Goal: Information Seeking & Learning: Learn about a topic

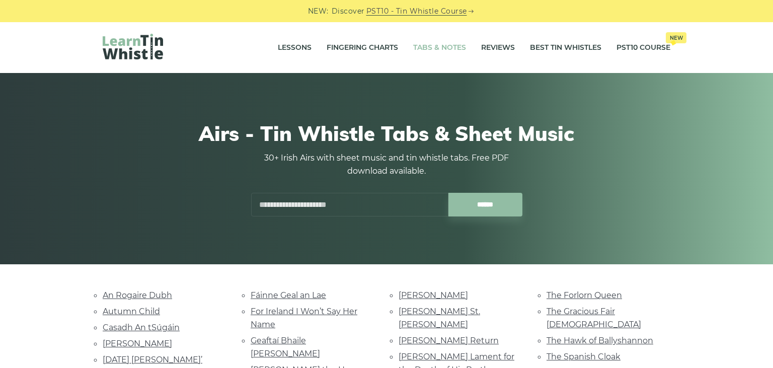
click at [445, 46] on link "Tabs & Notes" at bounding box center [439, 47] width 53 height 25
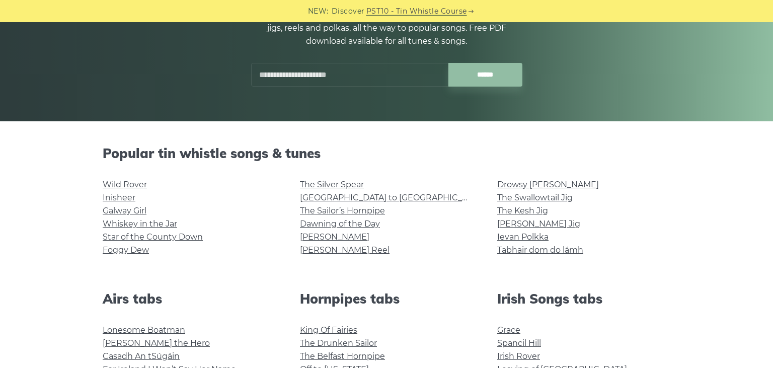
scroll to position [159, 0]
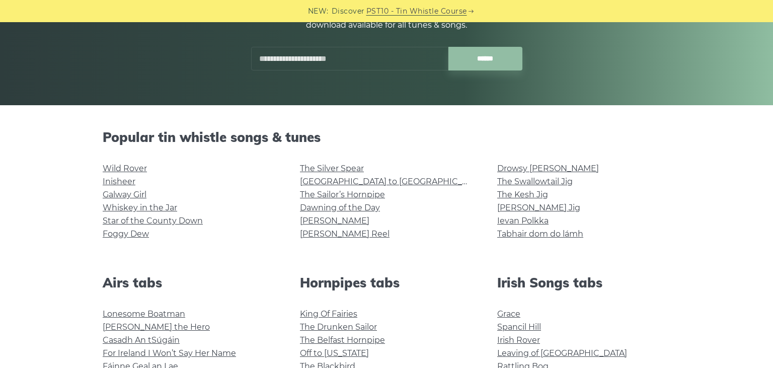
click at [142, 233] on link "Foggy Dew" at bounding box center [126, 234] width 46 height 10
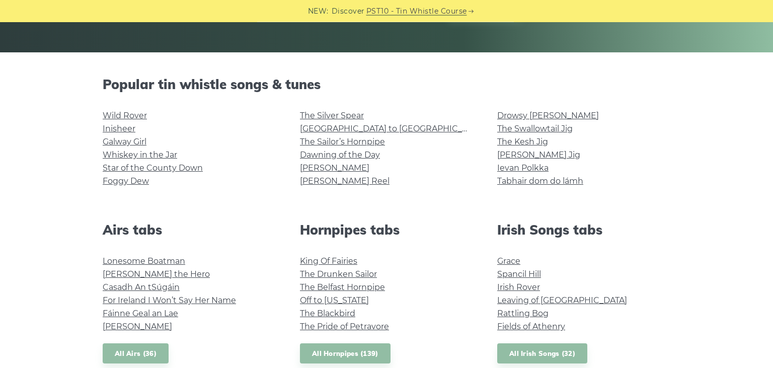
scroll to position [266, 0]
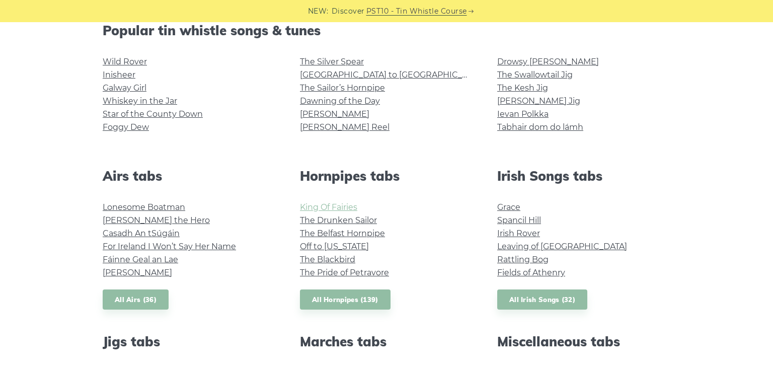
click at [341, 205] on link "King Of Fairies" at bounding box center [328, 207] width 57 height 10
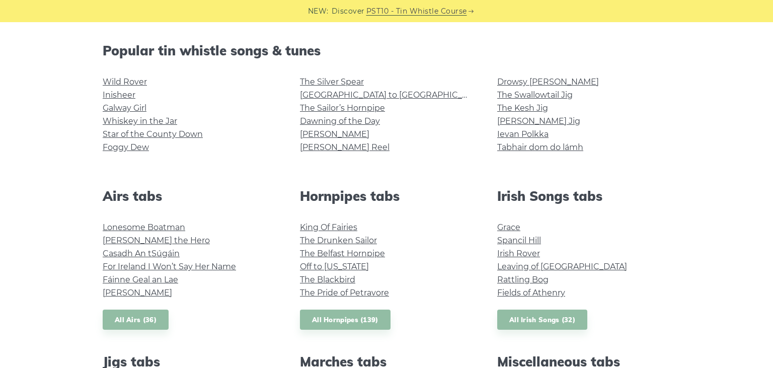
scroll to position [318, 0]
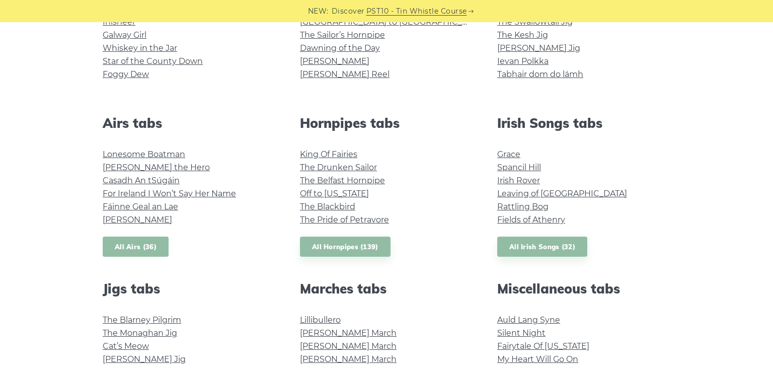
click at [116, 249] on link "All Airs (36)" at bounding box center [136, 246] width 66 height 21
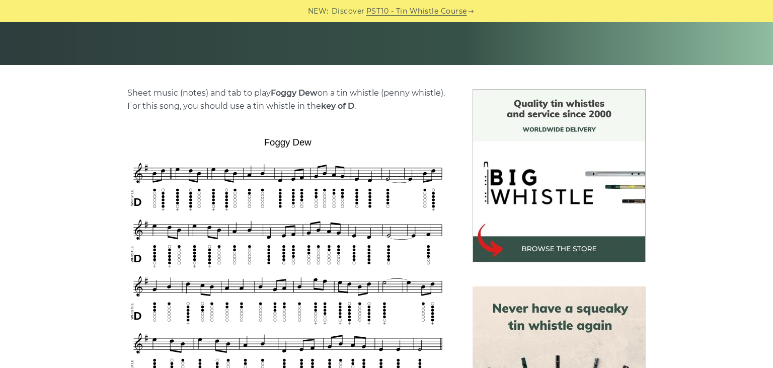
scroll to position [106, 0]
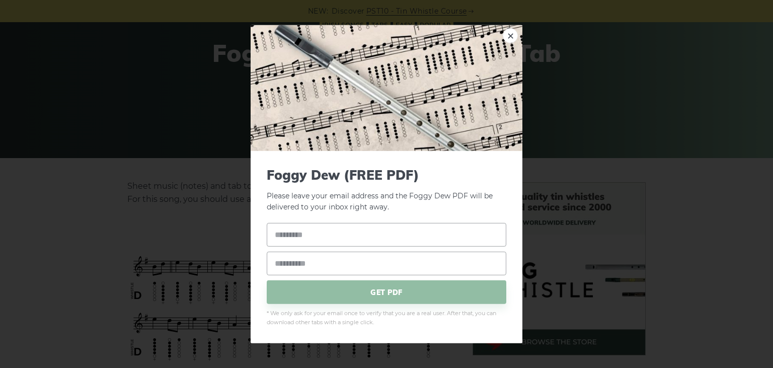
drag, startPoint x: 310, startPoint y: 234, endPoint x: 282, endPoint y: 229, distance: 28.7
click at [511, 39] on link "×" at bounding box center [510, 35] width 15 height 15
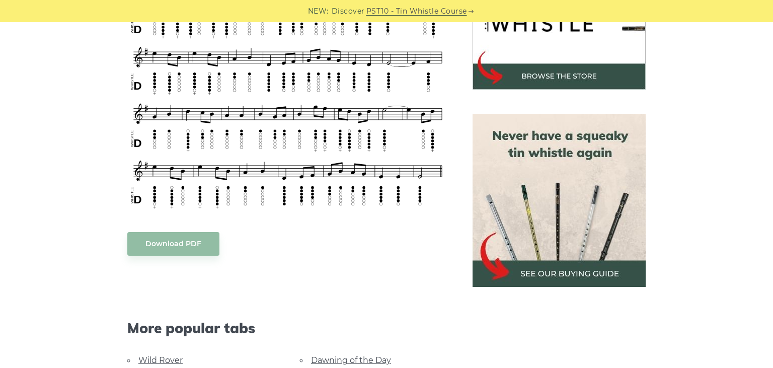
scroll to position [266, 0]
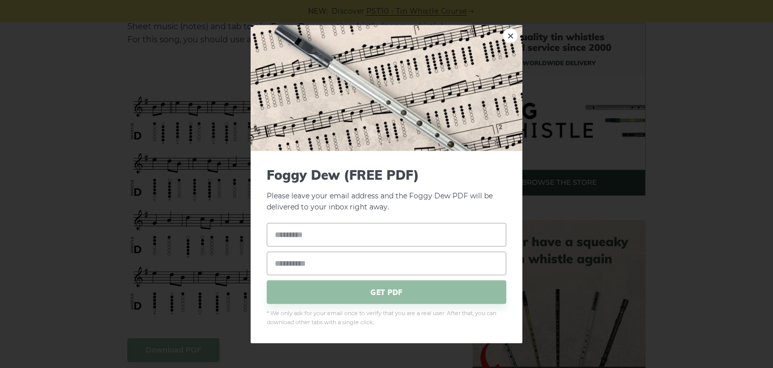
click at [460, 323] on span "* We only ask for your email once to verify that you are a real user. After tha…" at bounding box center [386, 318] width 239 height 18
click at [510, 37] on link "×" at bounding box center [510, 35] width 15 height 15
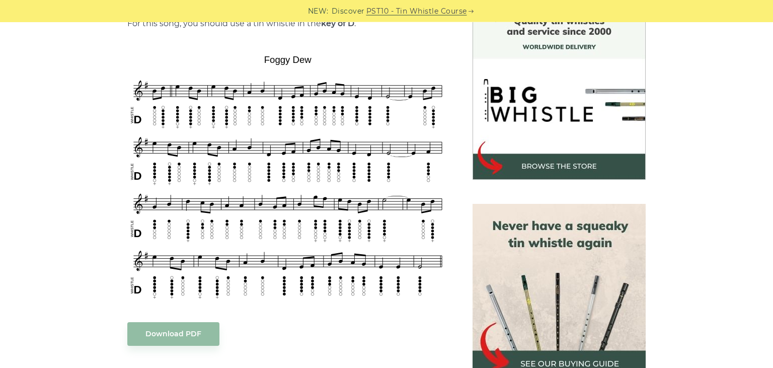
scroll to position [318, 0]
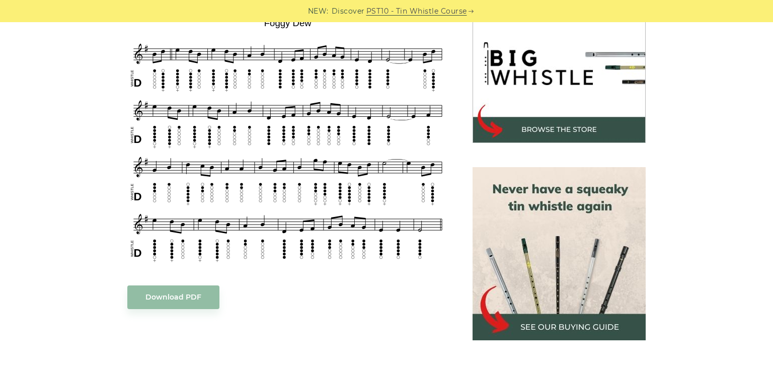
click at [699, 124] on div "Sheet music (notes) and tab to play Foggy Dew on a tin whistle (penny whistle).…" at bounding box center [386, 306] width 773 height 672
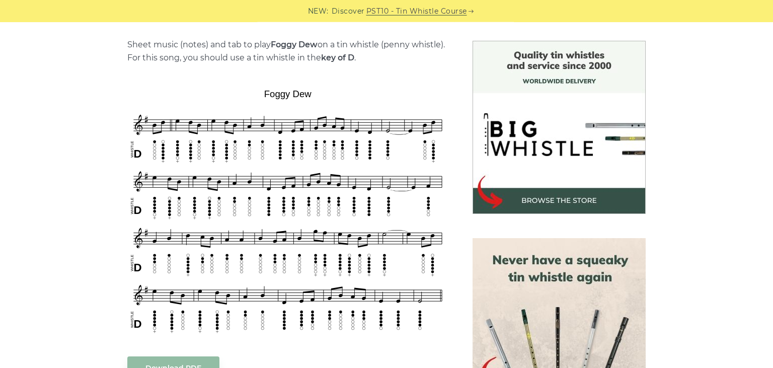
scroll to position [266, 0]
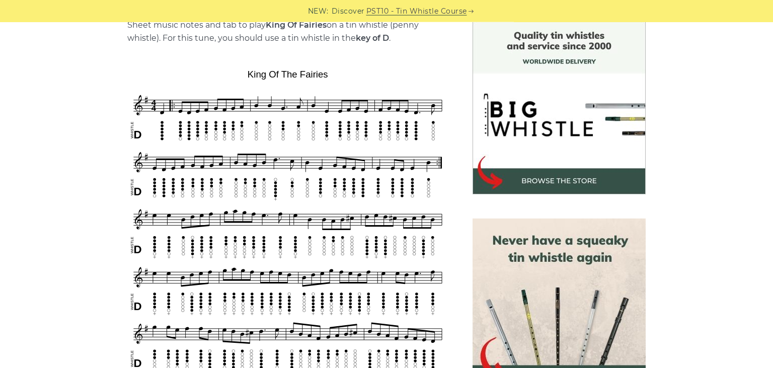
scroll to position [212, 0]
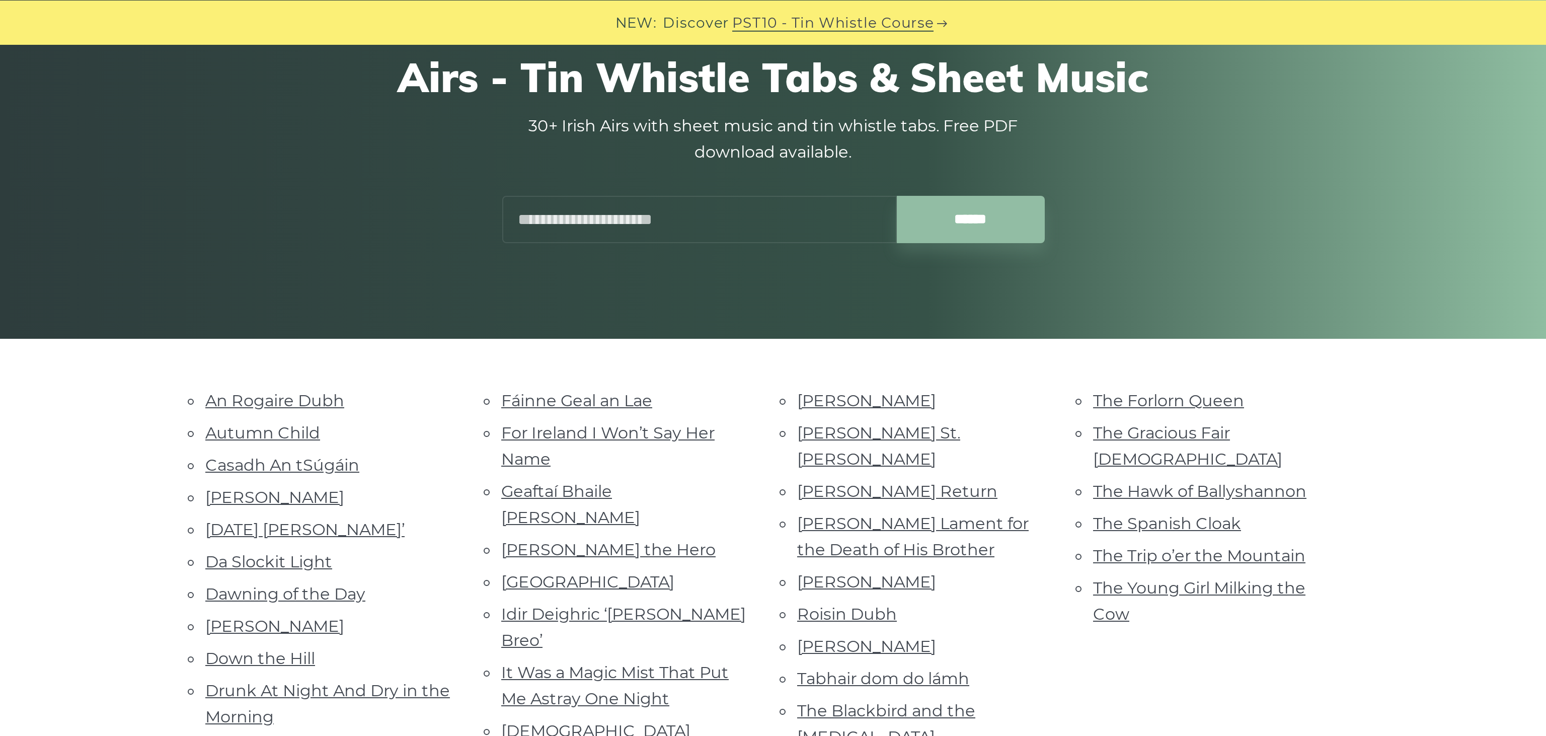
scroll to position [212, 0]
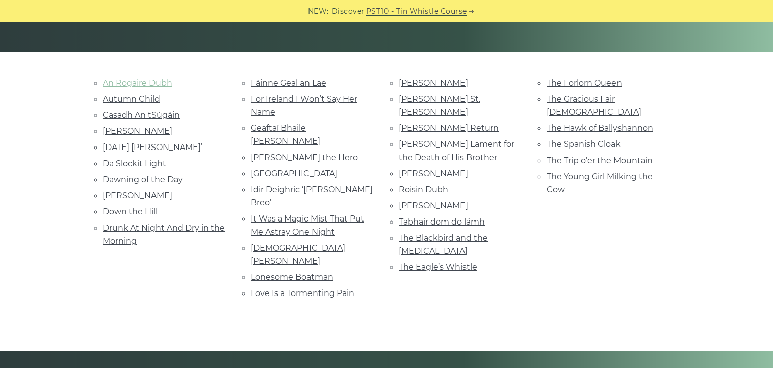
click at [146, 84] on link "An Rogaire Dubh" at bounding box center [137, 83] width 69 height 10
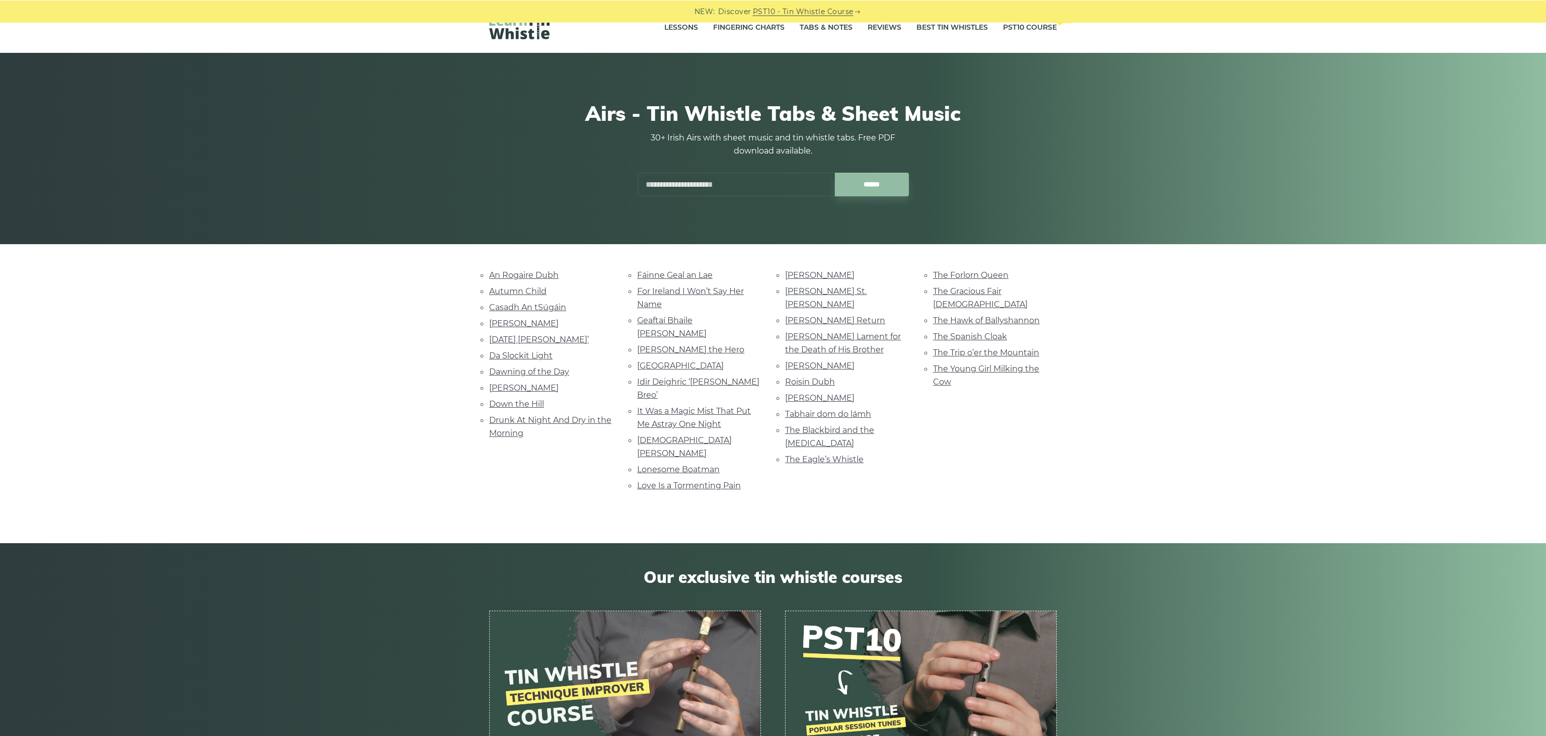
scroll to position [0, 0]
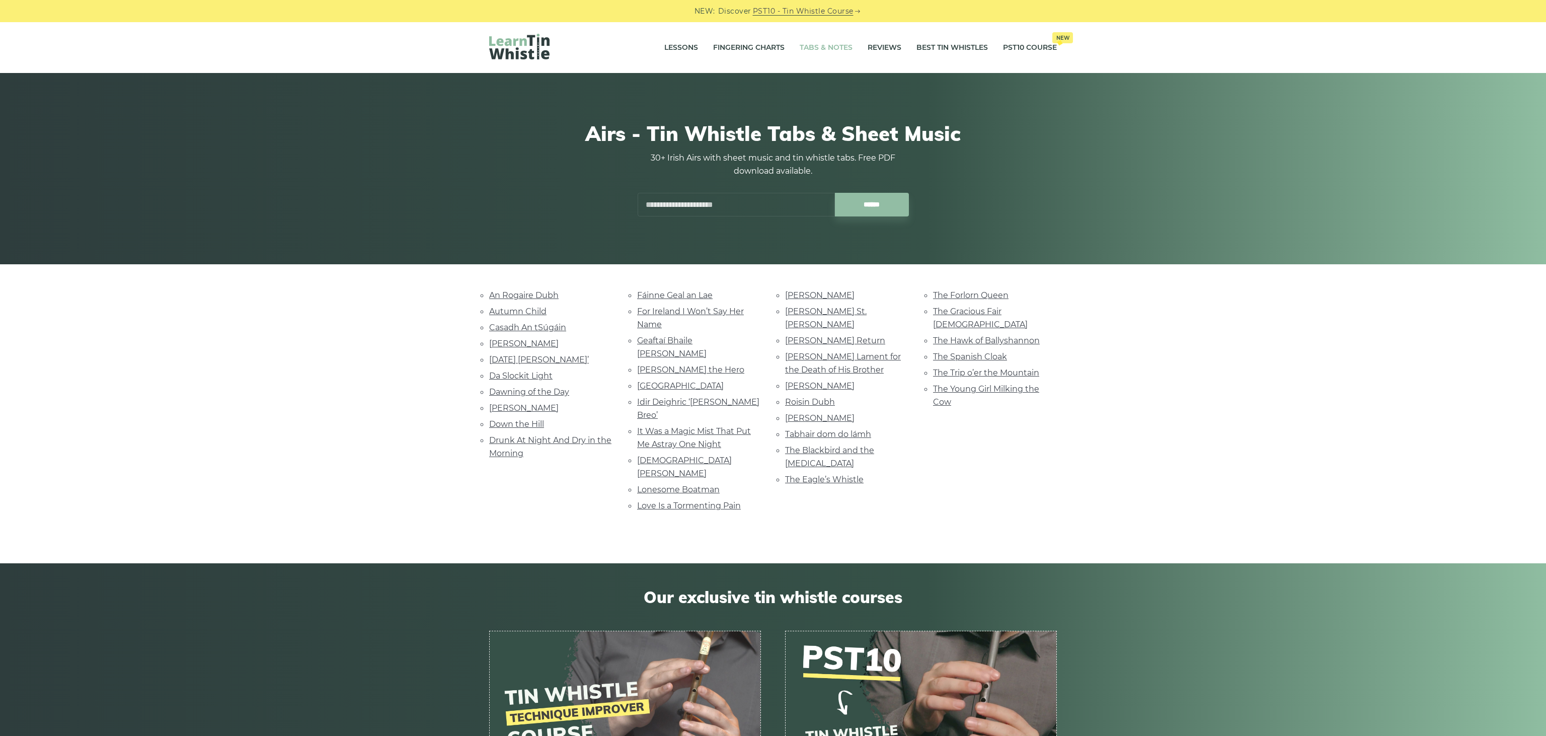
click at [772, 53] on link "Tabs & Notes" at bounding box center [825, 47] width 53 height 25
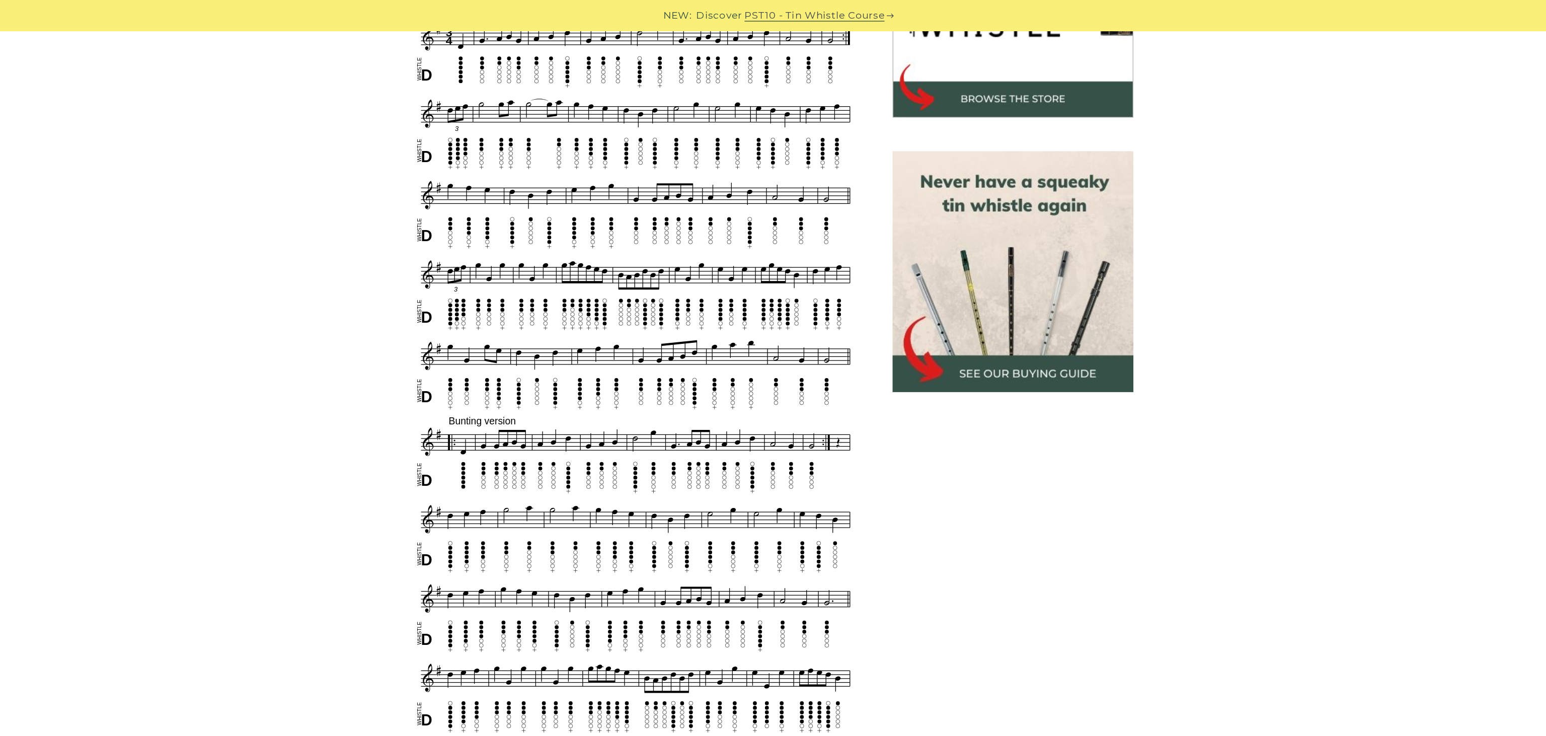
scroll to position [324, 0]
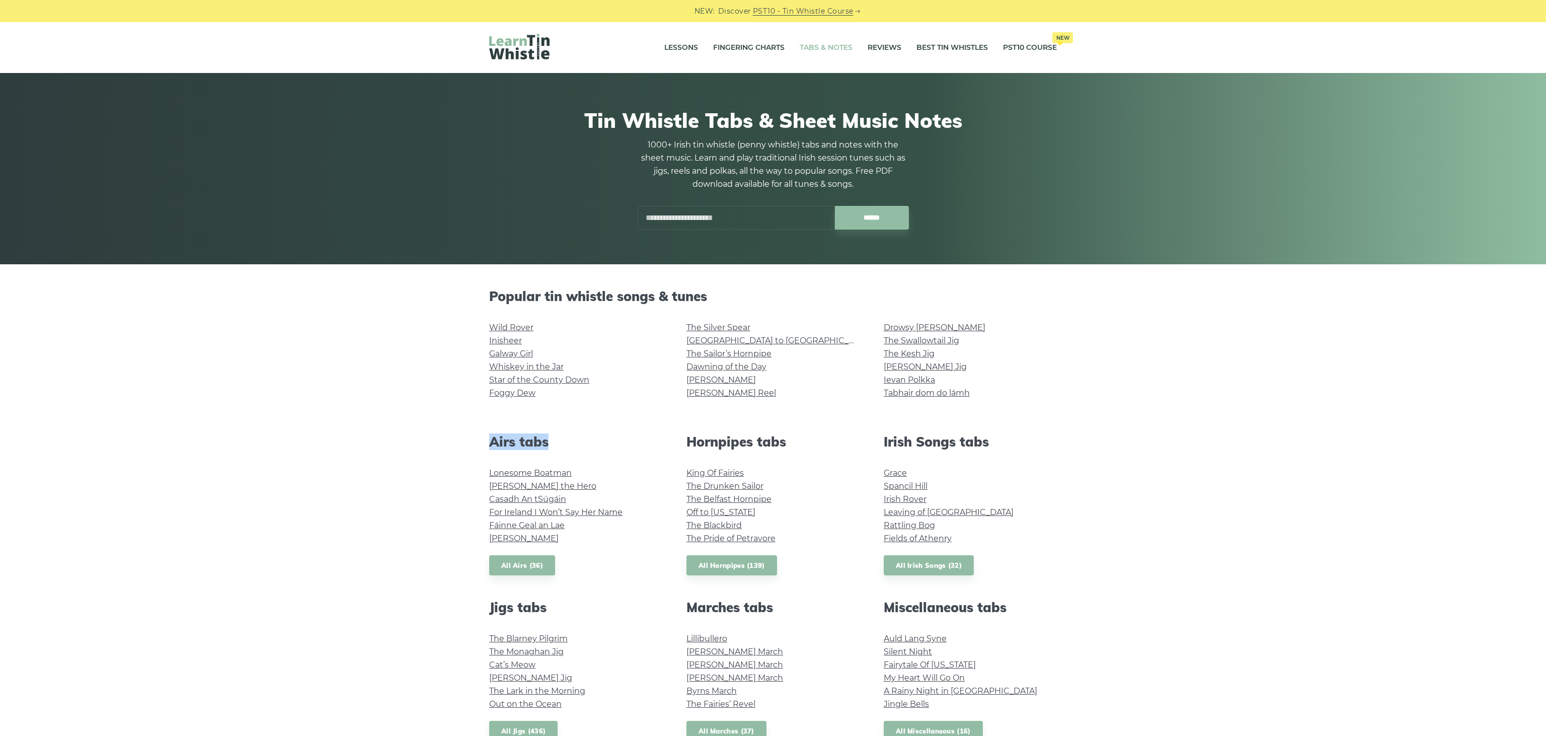
drag, startPoint x: 558, startPoint y: 442, endPoint x: 492, endPoint y: 424, distance: 68.4
click at [492, 424] on div "Popular tin whistle songs & tunes Wild Rover Inisheer Galway Girl Whiskey in th…" at bounding box center [773, 692] width 592 height 809
click at [1084, 351] on div "Popular tin whistle songs & tunes Wild Rover Inisheer Galway Girl Whiskey in th…" at bounding box center [773, 692] width 1546 height 809
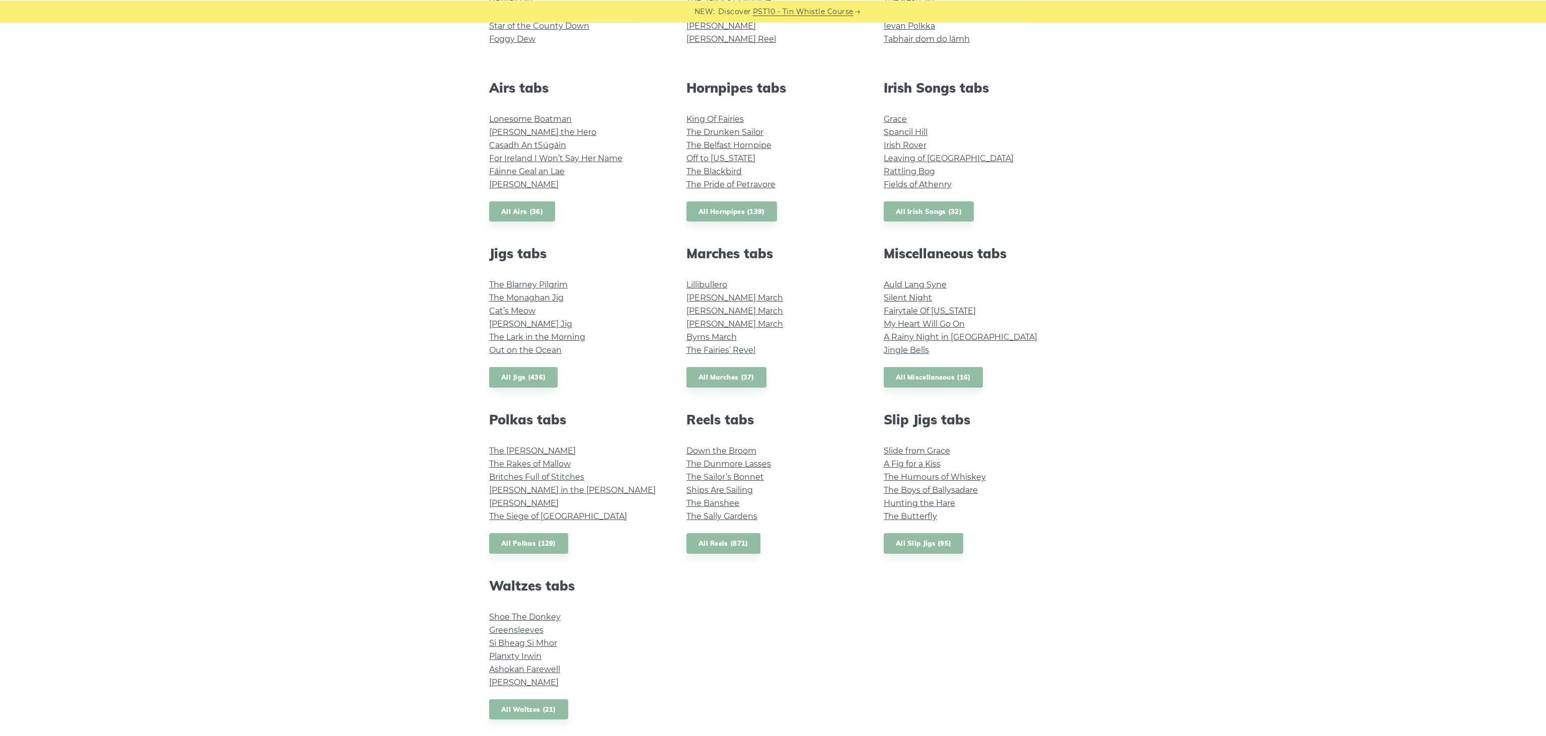
scroll to position [372, 0]
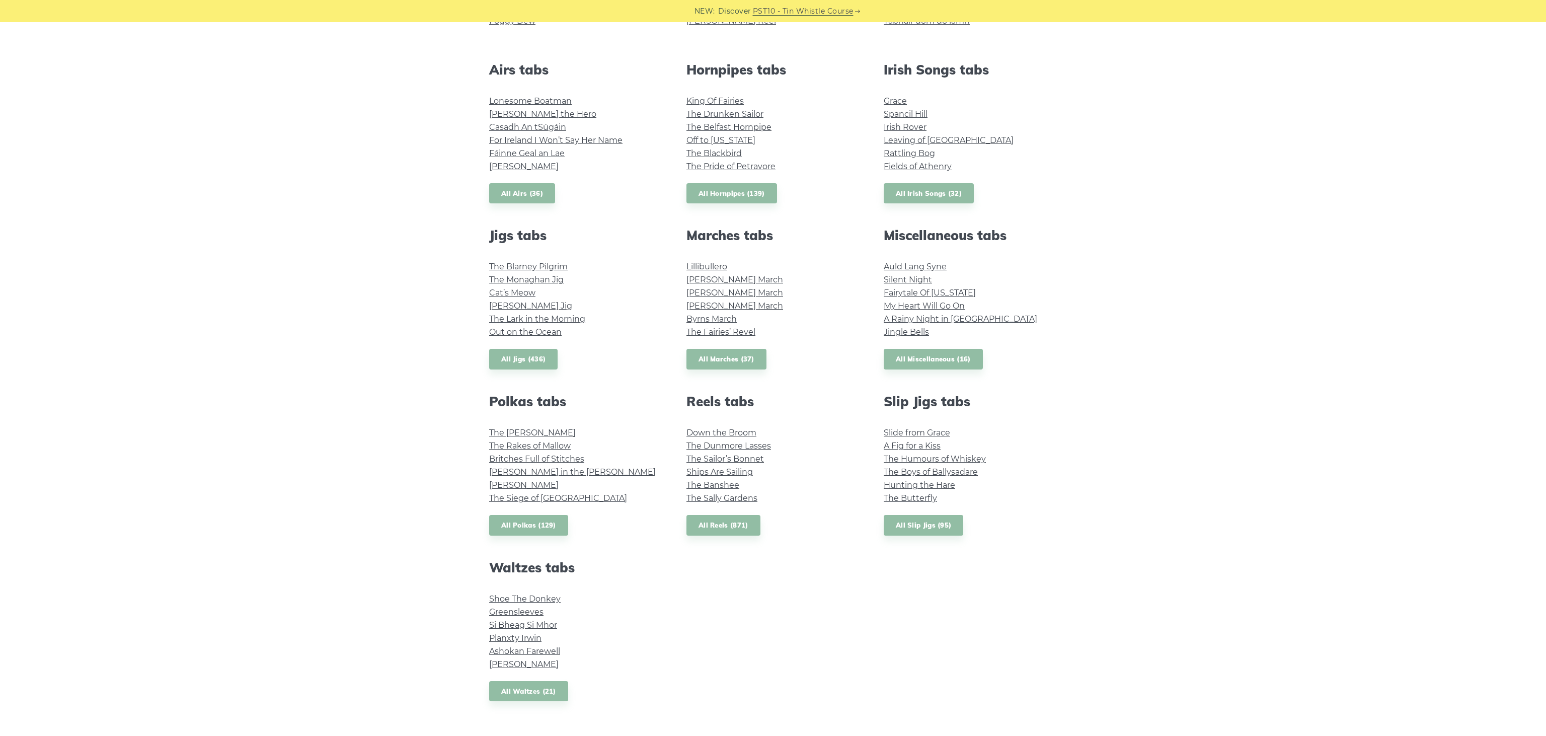
drag, startPoint x: 1137, startPoint y: 206, endPoint x: 1131, endPoint y: 203, distance: 6.6
click at [1136, 205] on div "Popular tin whistle songs & tunes Wild Rover Inisheer Galway Girl Whiskey in th…" at bounding box center [773, 320] width 1546 height 809
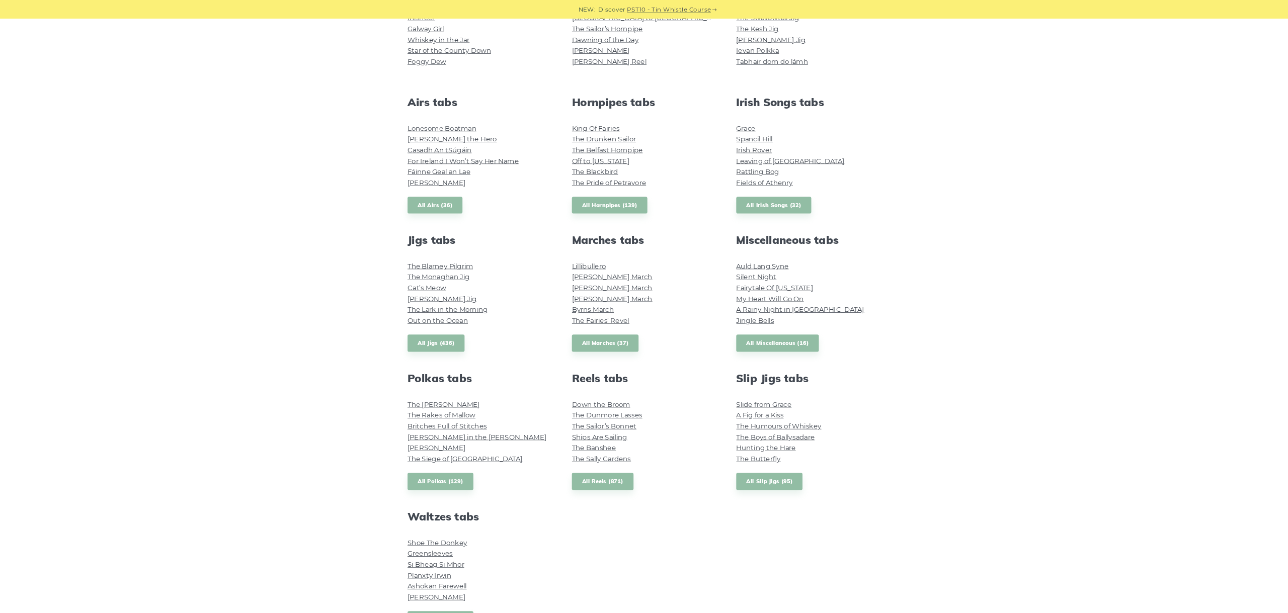
scroll to position [425, 0]
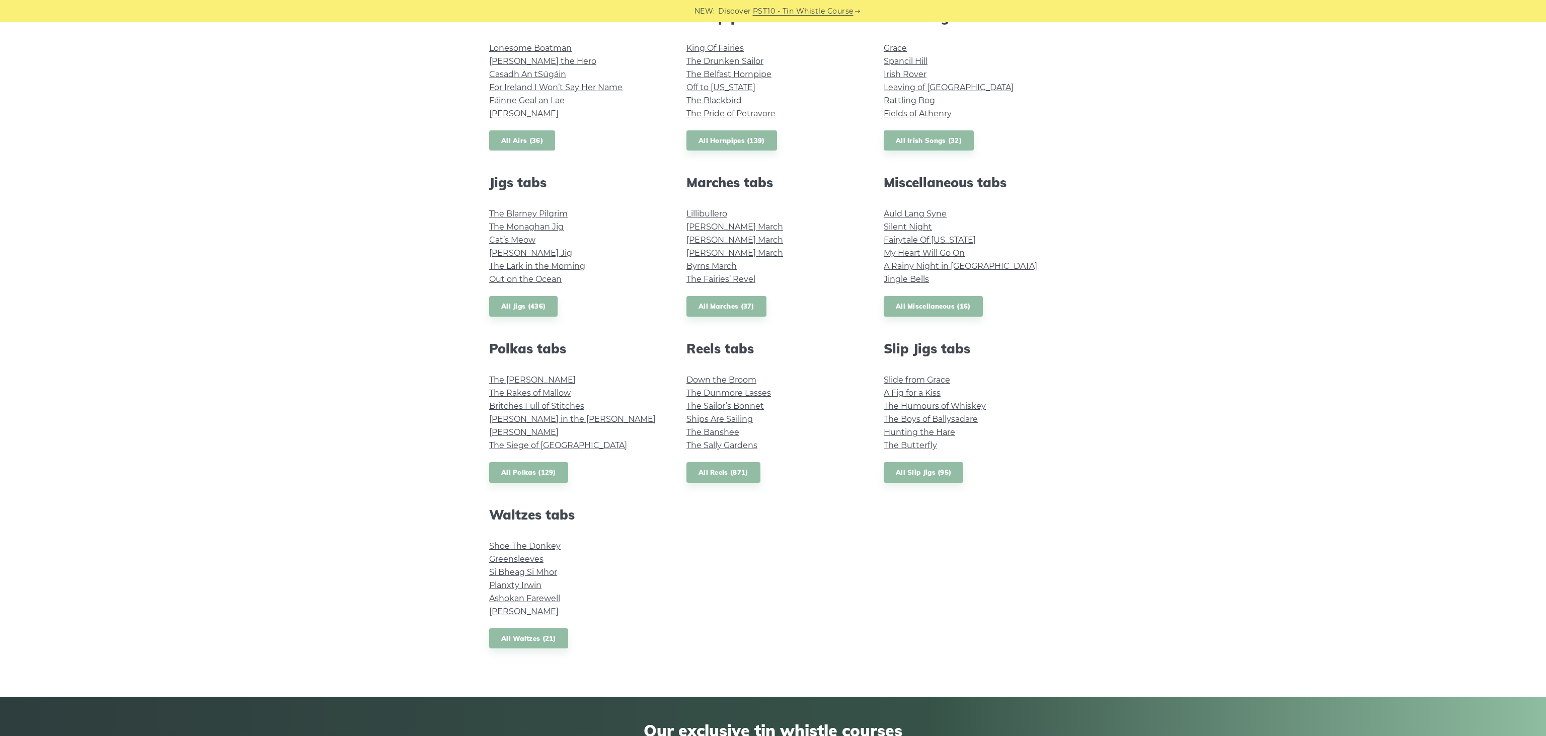
click at [528, 137] on link "All Airs (36)" at bounding box center [522, 140] width 66 height 21
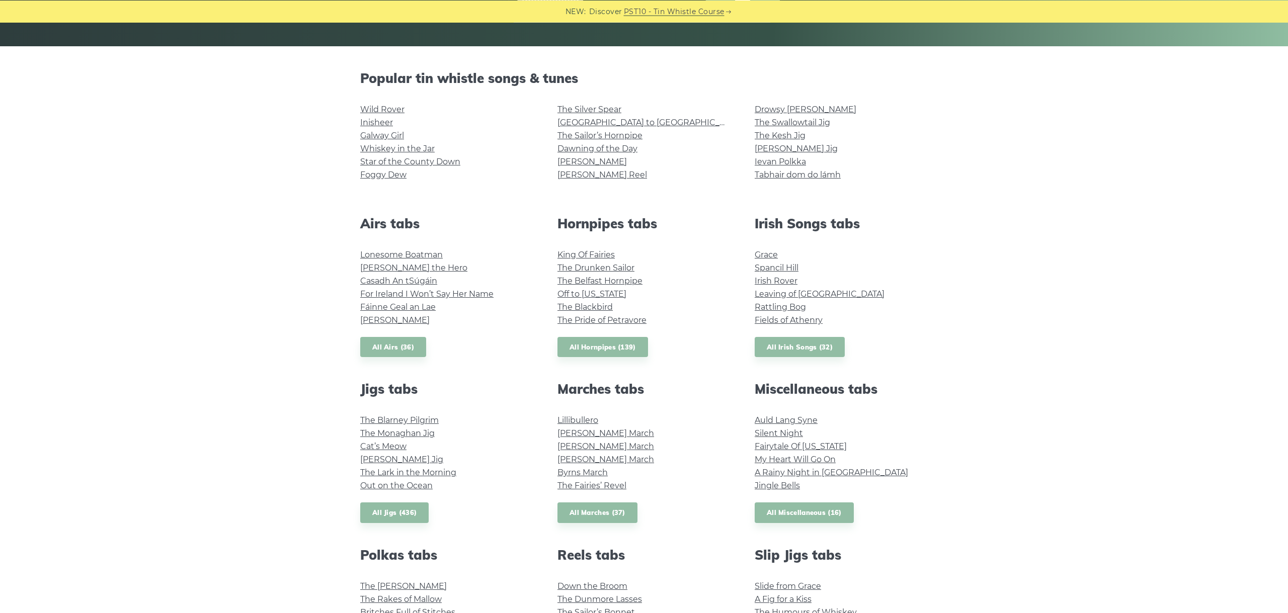
scroll to position [199, 0]
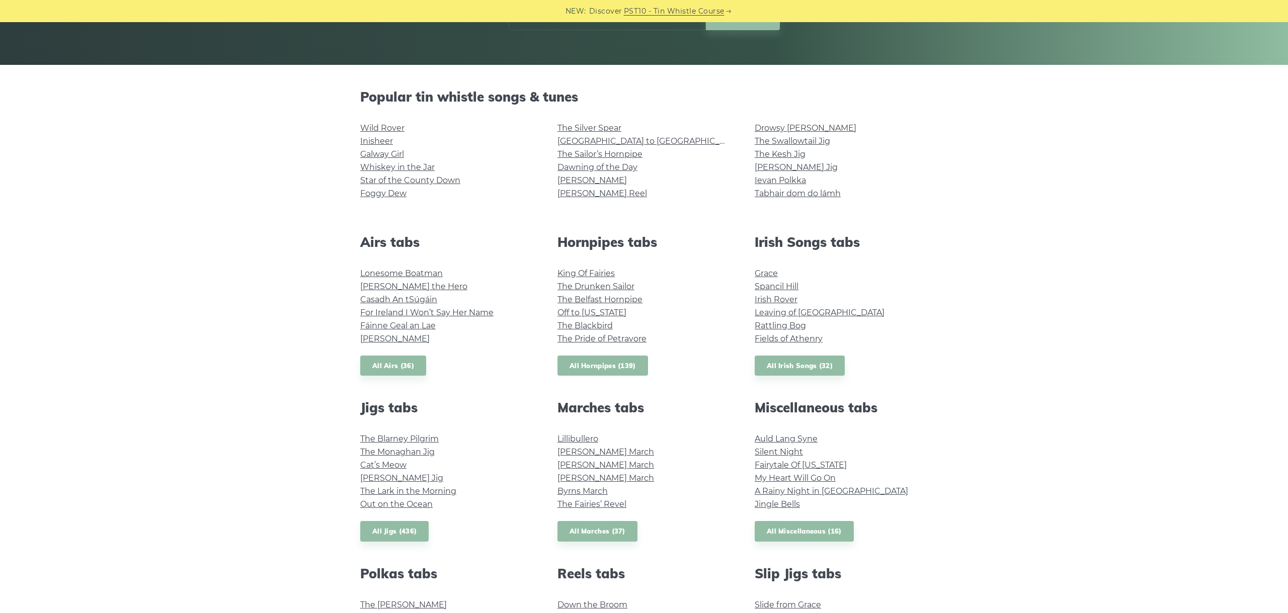
click at [617, 364] on link "All Hornpipes (139)" at bounding box center [602, 366] width 91 height 21
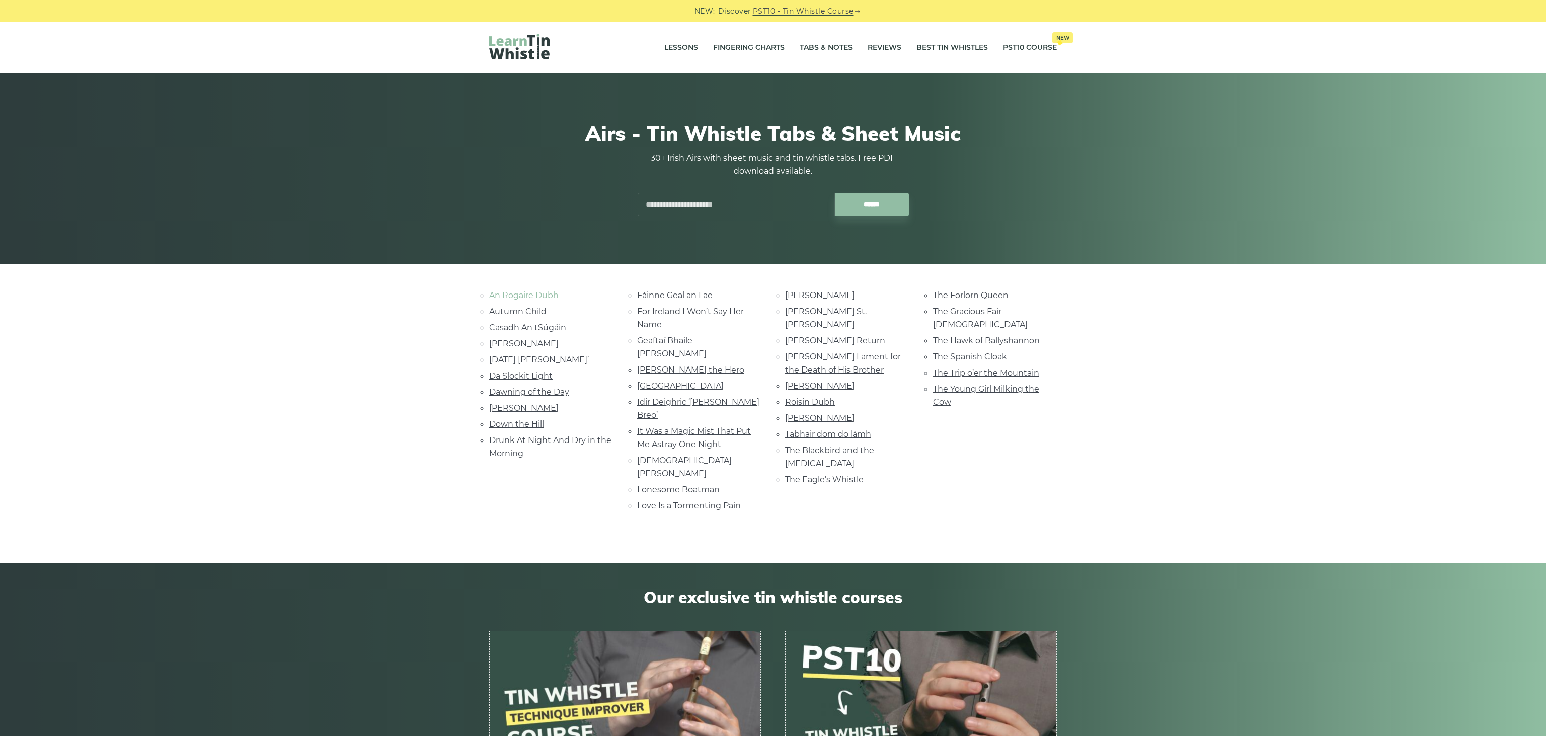
click at [531, 294] on link "An Rogaire Dubh" at bounding box center [523, 295] width 69 height 10
click at [529, 311] on link "Autumn Child" at bounding box center [517, 311] width 57 height 10
click at [541, 329] on link "Casadh An tSúgáin" at bounding box center [527, 328] width 77 height 10
click at [516, 344] on link "Celia Connellan" at bounding box center [523, 344] width 69 height 10
click at [569, 356] on link "Christmas Day Ida Mornin’" at bounding box center [539, 360] width 100 height 10
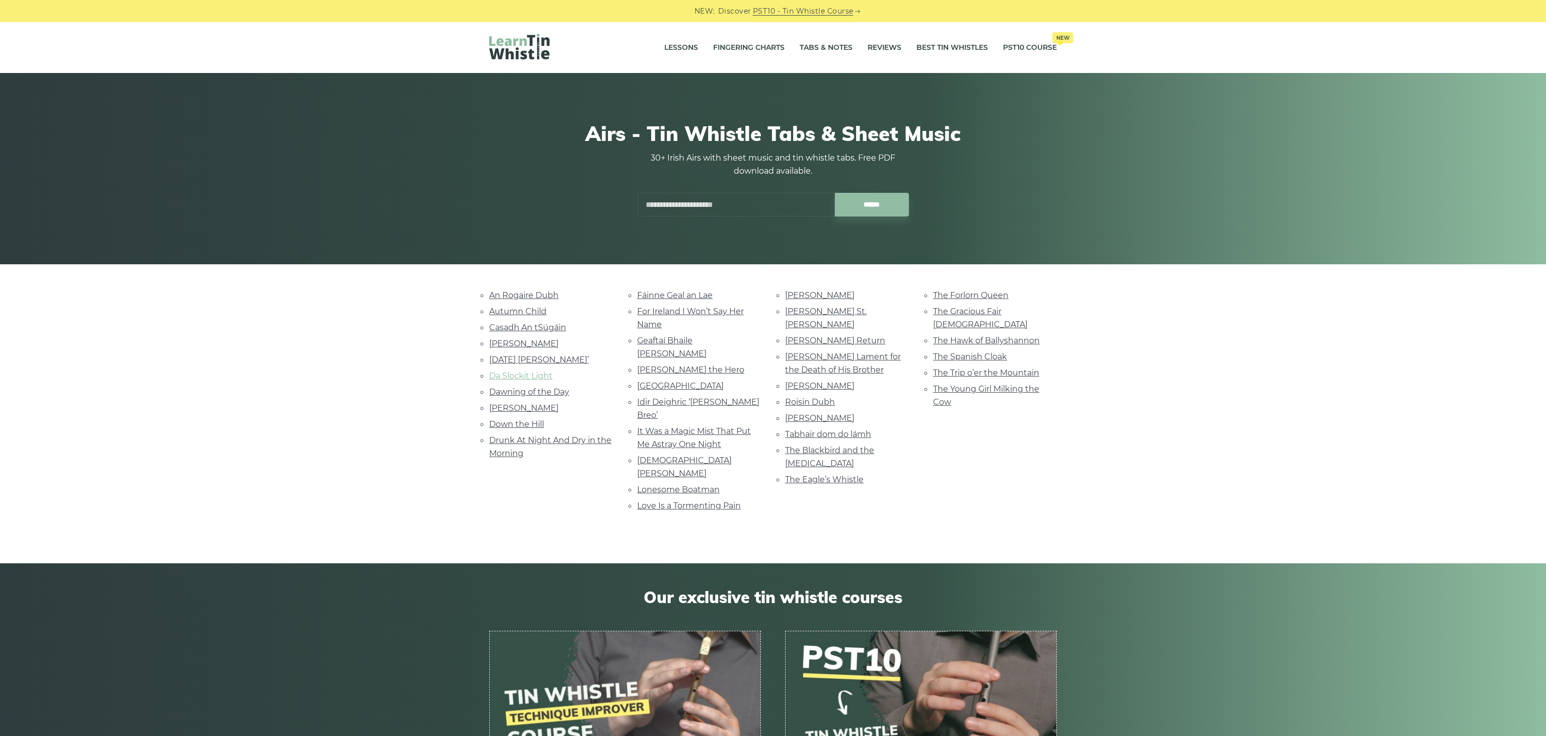
click at [538, 373] on link "Da Slockit Light" at bounding box center [520, 376] width 63 height 10
click at [184, 458] on div "An Rogaire Dubh Autumn Child Casadh An tSúgáin Celia Connellan Christmas Day Id…" at bounding box center [773, 413] width 1546 height 251
click at [526, 391] on link "Dawning of the Day" at bounding box center [529, 392] width 80 height 10
click at [517, 406] on link "Dermot O’Dowd" at bounding box center [523, 408] width 69 height 10
click at [512, 419] on link "Down the Hill" at bounding box center [516, 424] width 55 height 10
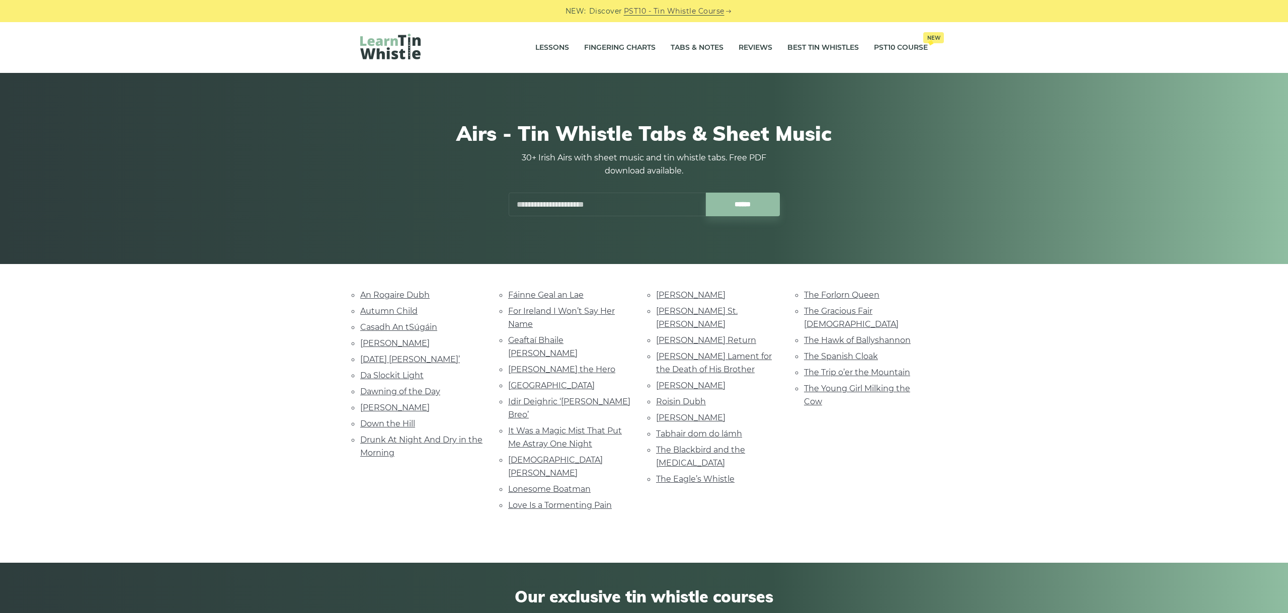
click at [145, 374] on div "An Rogaire Dubh Autumn Child Casadh An tSúgáin Celia Connellan Christmas Day Id…" at bounding box center [644, 413] width 1288 height 251
click at [384, 435] on link "Drunk At Night And Dry in the Morning" at bounding box center [421, 446] width 122 height 23
click at [553, 292] on link "Fáinne Geal an Lae" at bounding box center [545, 295] width 75 height 10
click at [535, 311] on link "For Ireland I Won’t Say Her Name" at bounding box center [561, 317] width 107 height 23
click at [566, 338] on link "Geaftaí Bhaile Buí" at bounding box center [542, 347] width 69 height 23
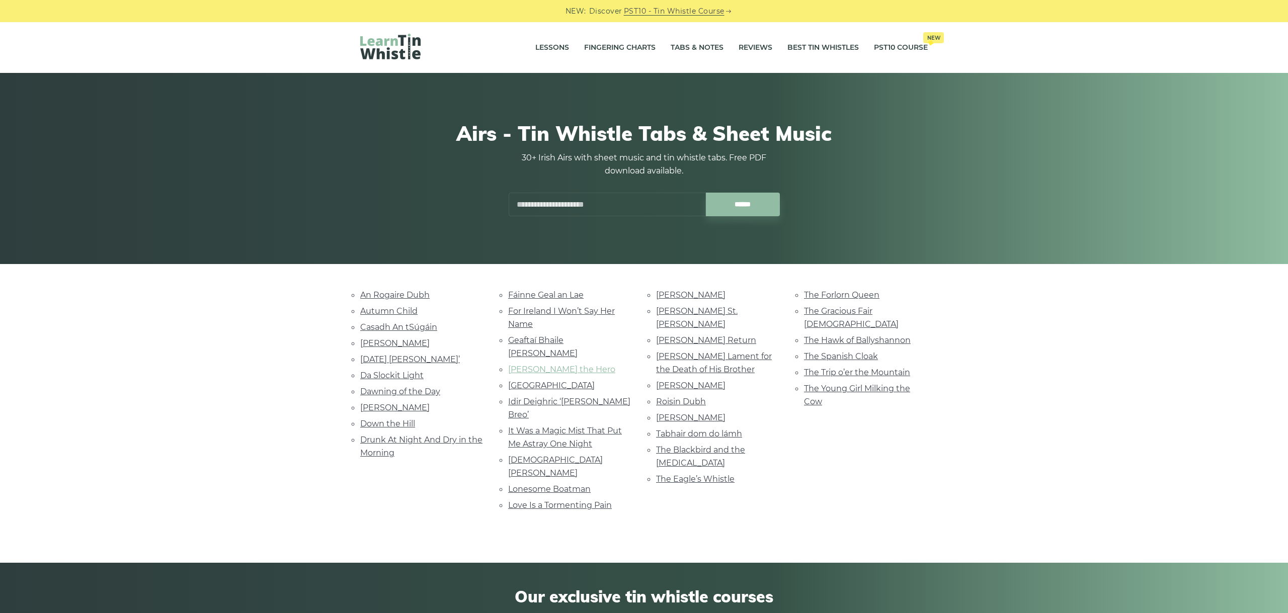
click at [539, 365] on link "Hector the Hero" at bounding box center [561, 370] width 107 height 10
click at [545, 381] on link "Huntingtone Castle" at bounding box center [551, 386] width 87 height 10
click at [559, 397] on link "Idir Deighric ‘gus Breo’" at bounding box center [569, 408] width 122 height 23
click at [936, 220] on div "Airs - Tin Whistle Tabs & Sheet Music 30+ Irish Airs with sheet music and tin w…" at bounding box center [644, 168] width 616 height 143
click at [569, 426] on link "It Was a Magic Mist That Put Me Astray One Night" at bounding box center [565, 437] width 114 height 23
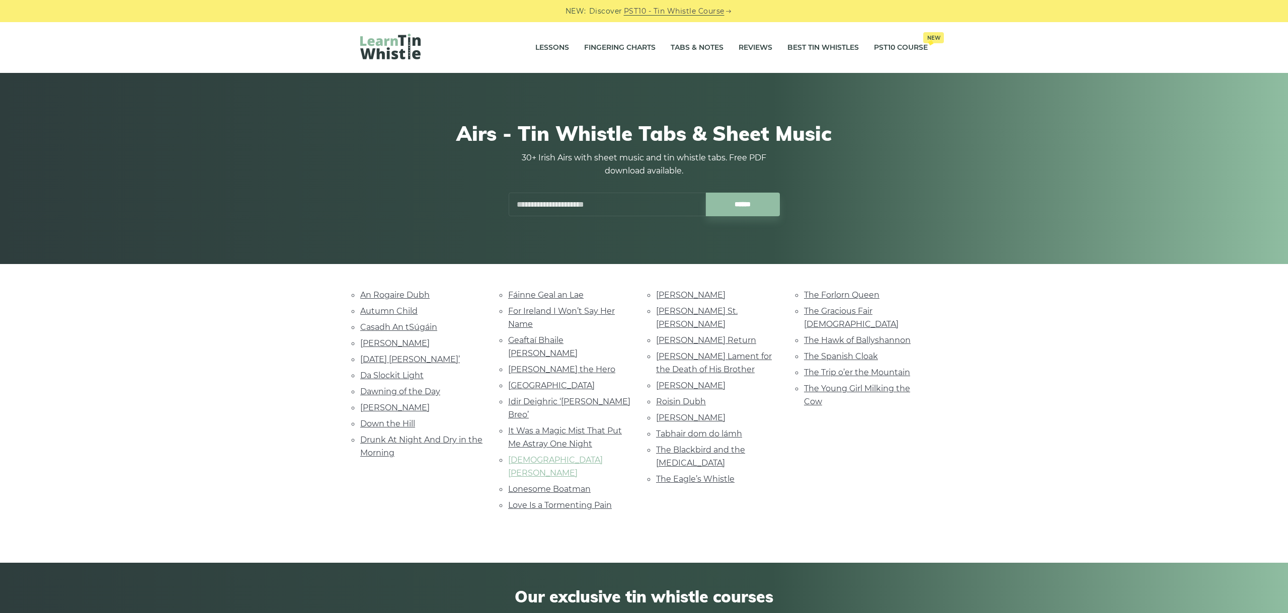
click at [526, 455] on link "Lady Iveagh" at bounding box center [555, 466] width 95 height 23
click at [545, 485] on link "Lonesome Boatman" at bounding box center [549, 490] width 83 height 10
click at [541, 501] on link "Love Is a Tormenting Pain" at bounding box center [560, 506] width 104 height 10
click at [695, 296] on link "Molly MacAlpin" at bounding box center [690, 295] width 69 height 10
click at [700, 313] on link "Molly St. George" at bounding box center [697, 317] width 82 height 23
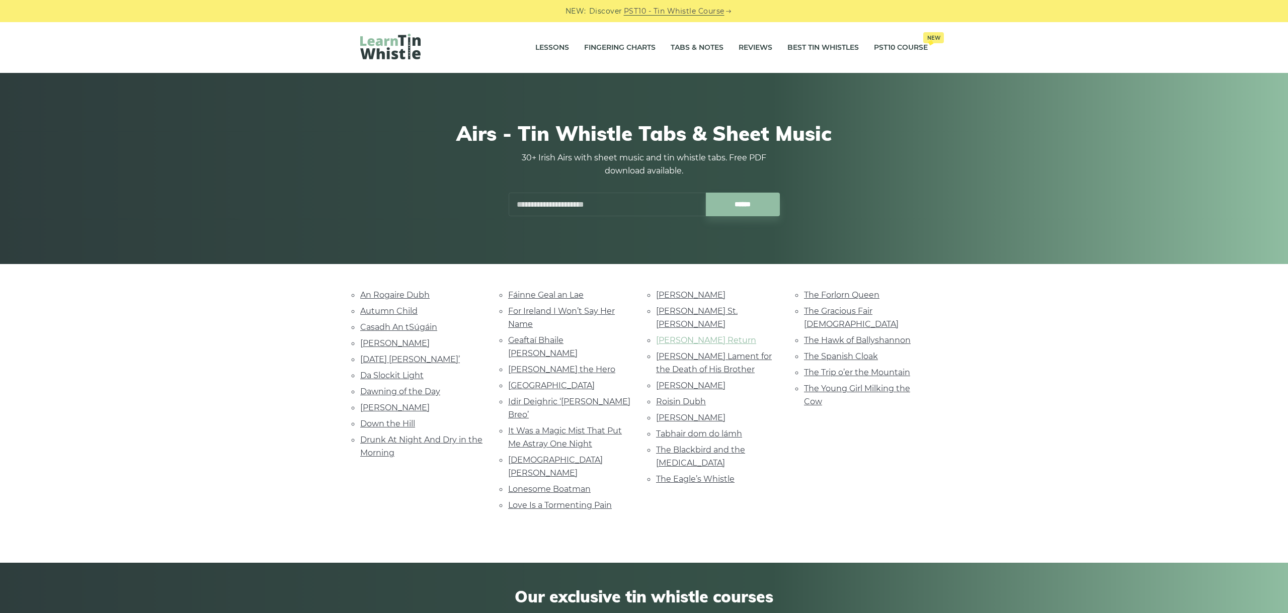
click at [683, 336] on link "Moran’s Return" at bounding box center [706, 341] width 100 height 10
click at [710, 352] on link "Nathaniel Gow’s Lament for the Death of His Brother" at bounding box center [714, 363] width 116 height 23
click at [679, 381] on link "Planxty Davis" at bounding box center [690, 386] width 69 height 10
click at [682, 397] on link "Roisin Dubh" at bounding box center [681, 402] width 50 height 10
click at [1013, 247] on div "Airs - Tin Whistle Tabs & Sheet Music 30+ Irish Airs with sheet music and tin w…" at bounding box center [644, 168] width 1288 height 191
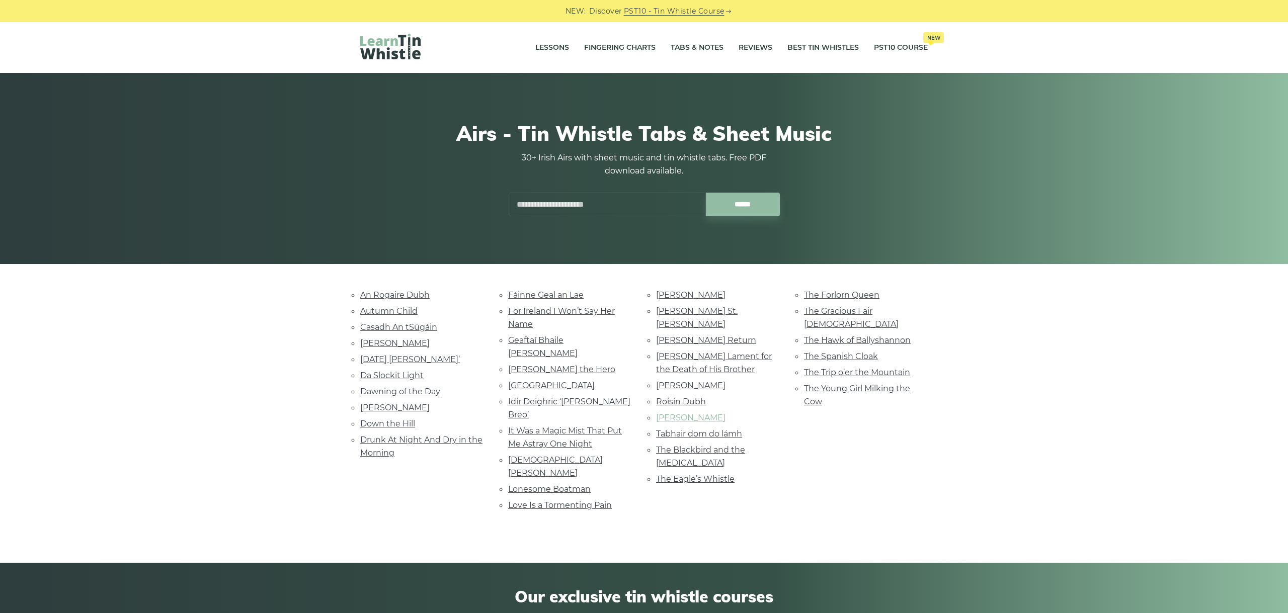
click at [667, 413] on link "Roslyn Castle" at bounding box center [690, 418] width 69 height 10
click at [706, 429] on link "Tabhair dom do lámh" at bounding box center [699, 434] width 86 height 10
click at [725, 445] on link "The Blackbird and the Thrush" at bounding box center [700, 456] width 89 height 23
click at [693, 474] on link "The Eagle’s Whistle" at bounding box center [695, 479] width 78 height 10
click at [861, 294] on link "The Forlorn Queen" at bounding box center [841, 295] width 75 height 10
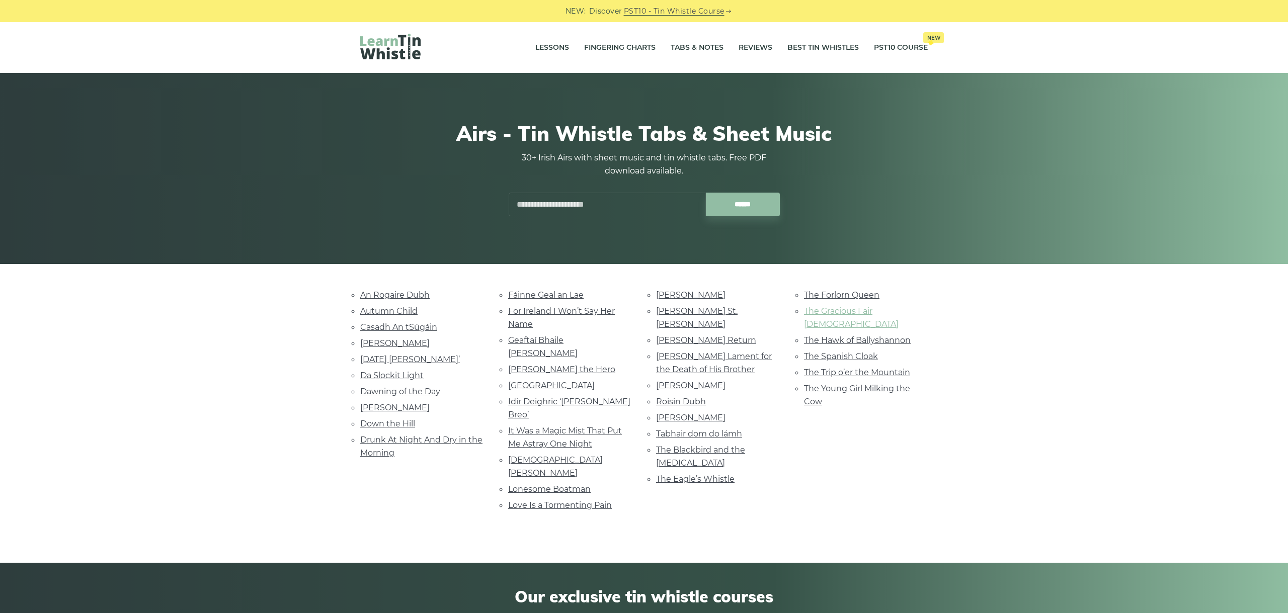
click at [835, 313] on link "The Gracious Fair Lady" at bounding box center [851, 317] width 95 height 23
click at [820, 336] on link "The Hawk of Ballyshannon" at bounding box center [857, 341] width 107 height 10
click at [829, 352] on link "The Spanish Cloak" at bounding box center [841, 357] width 74 height 10
click at [852, 368] on link "The Trip o’er the Mountain" at bounding box center [857, 373] width 106 height 10
click at [859, 384] on link "The Young Girl Milking the Cow" at bounding box center [857, 395] width 106 height 23
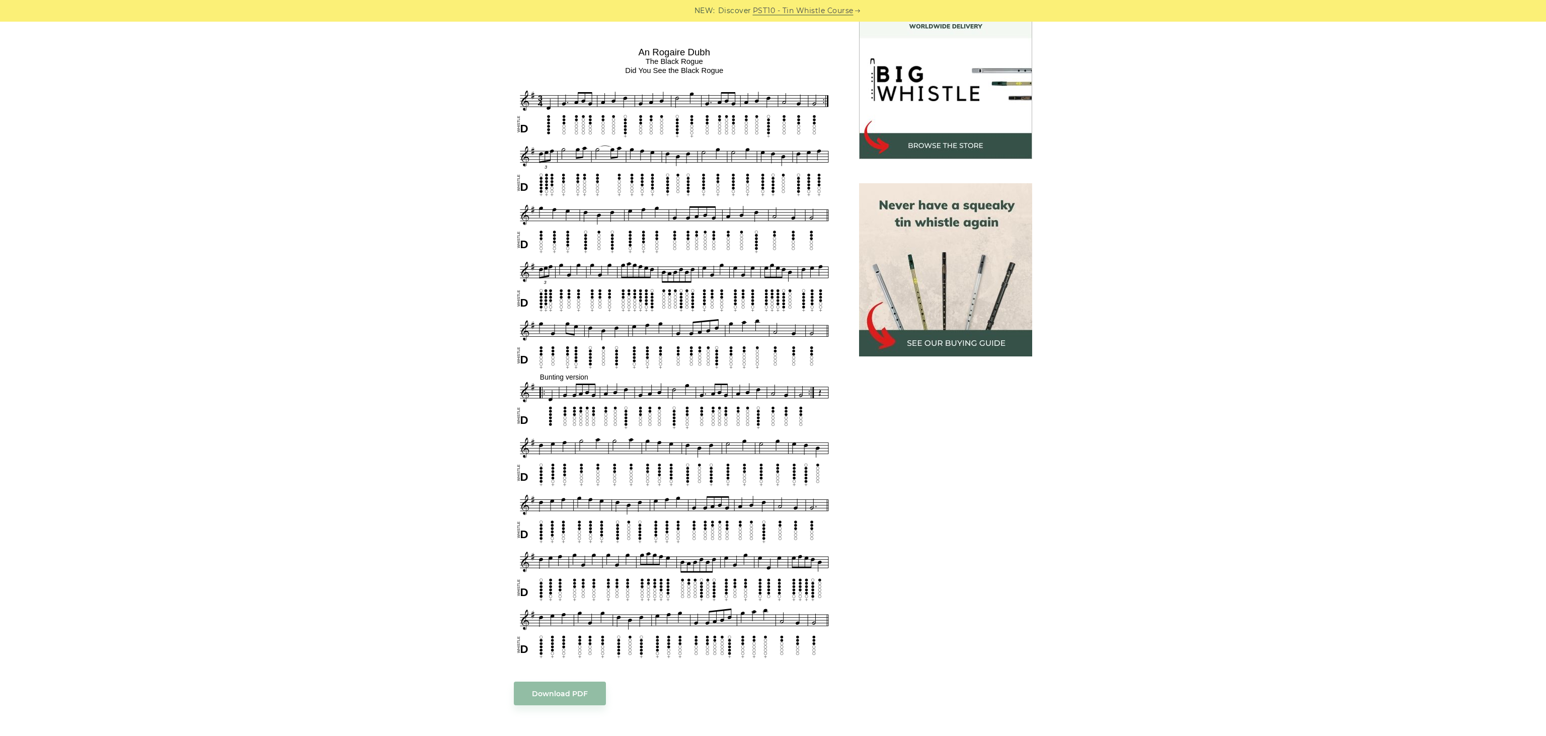
scroll to position [318, 0]
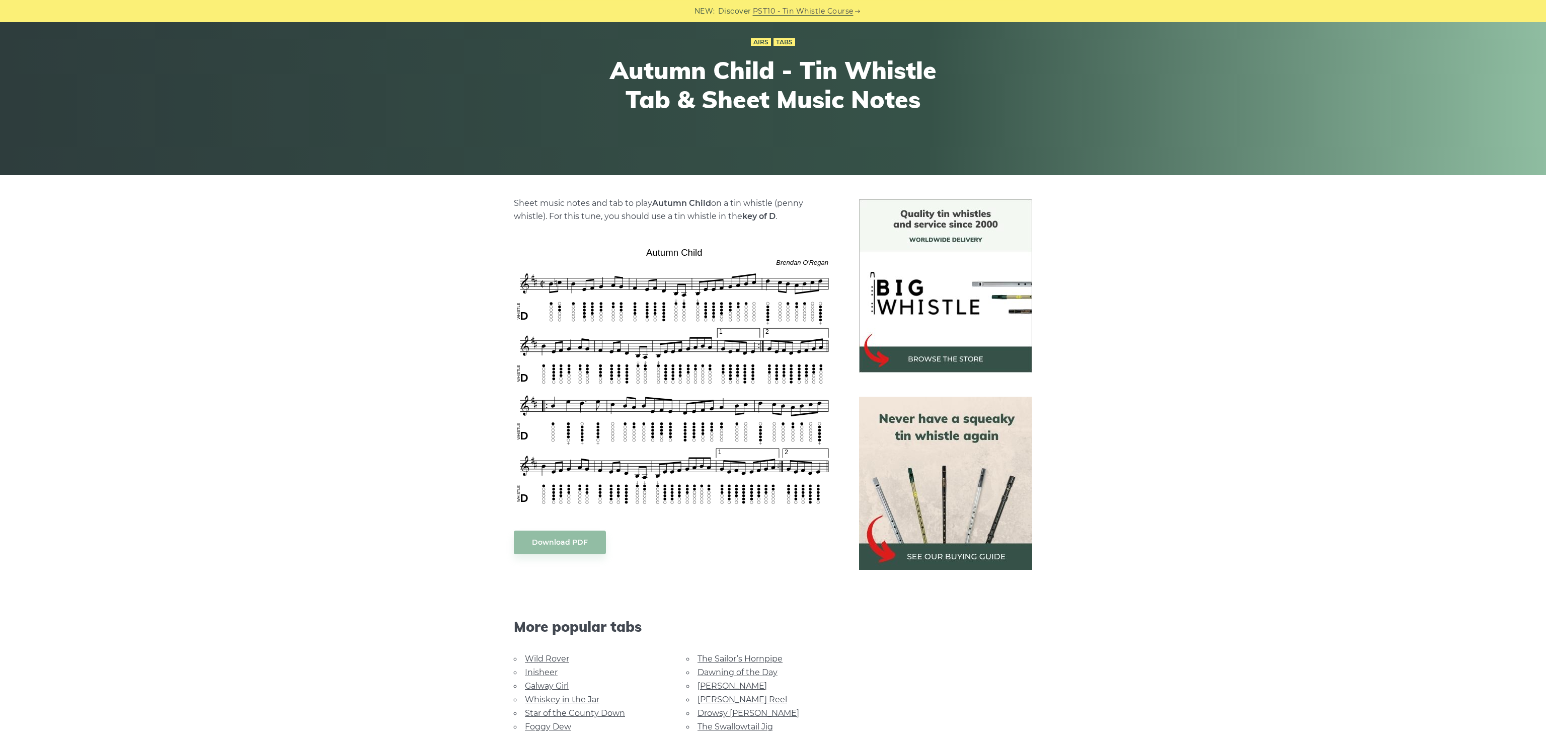
scroll to position [106, 0]
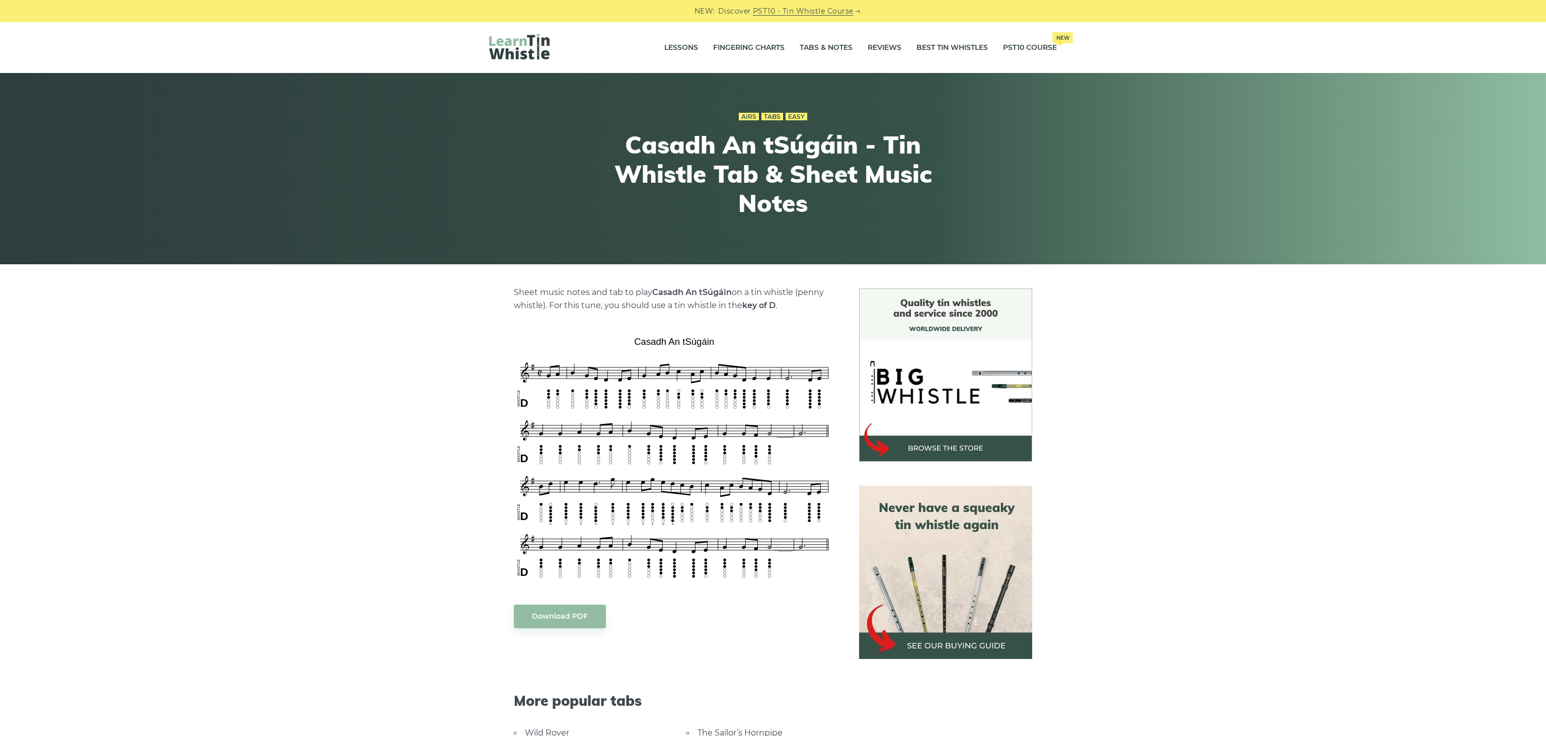
drag, startPoint x: 498, startPoint y: 337, endPoint x: 621, endPoint y: 413, distance: 144.6
click at [621, 413] on div "Sheet music notes and tab to play Casadh An tSúgáin on a tin whistle (penny whi…" at bounding box center [773, 624] width 592 height 673
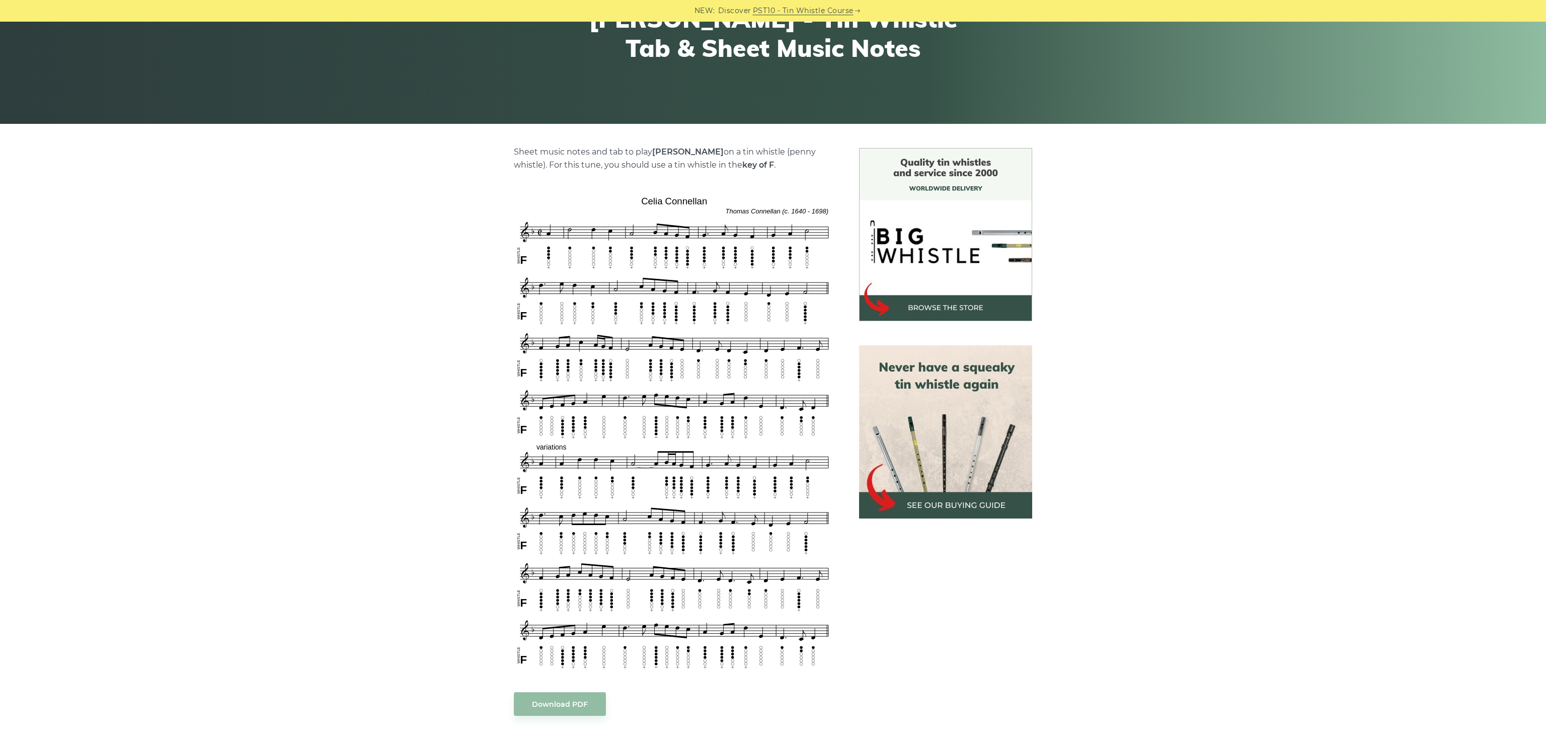
scroll to position [159, 0]
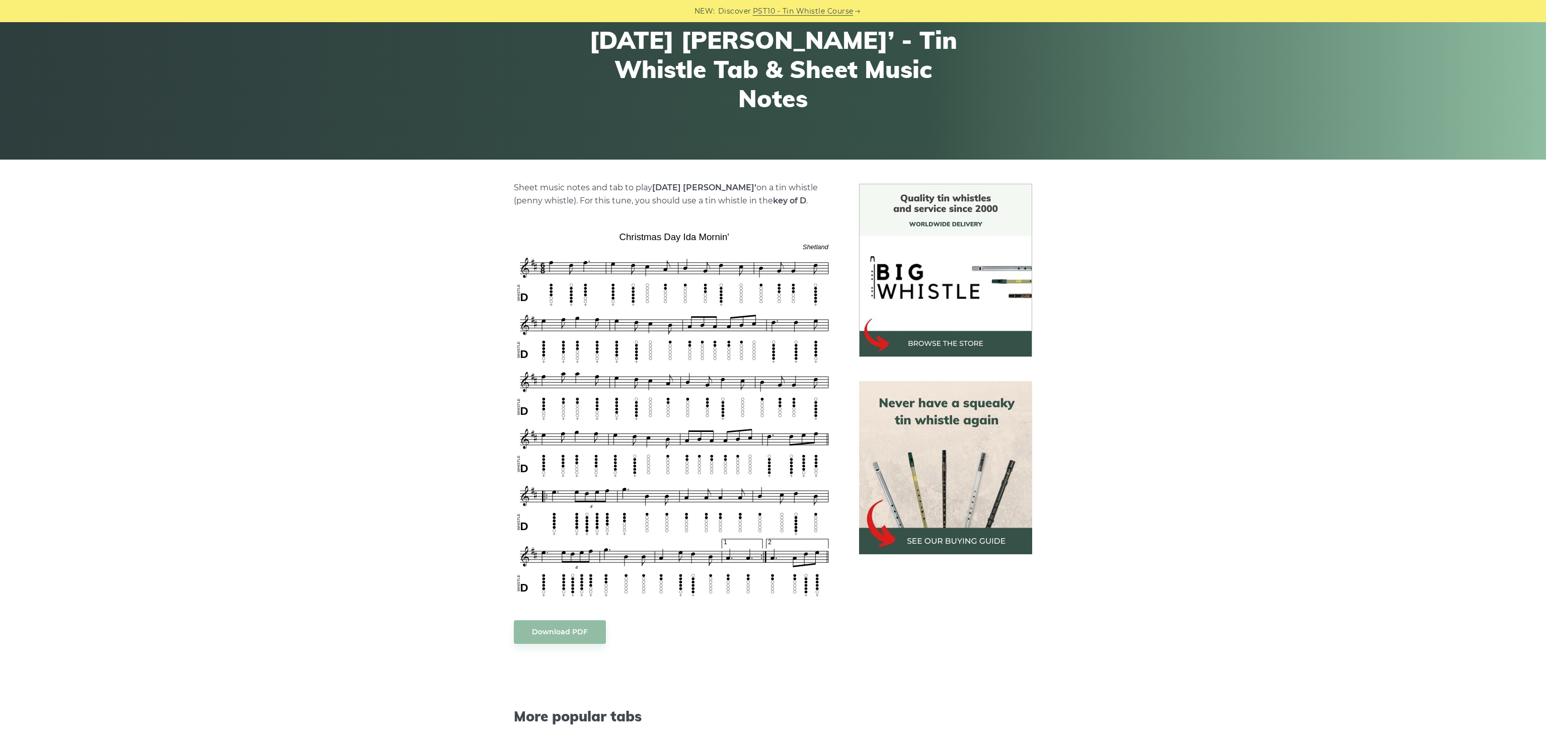
scroll to position [106, 0]
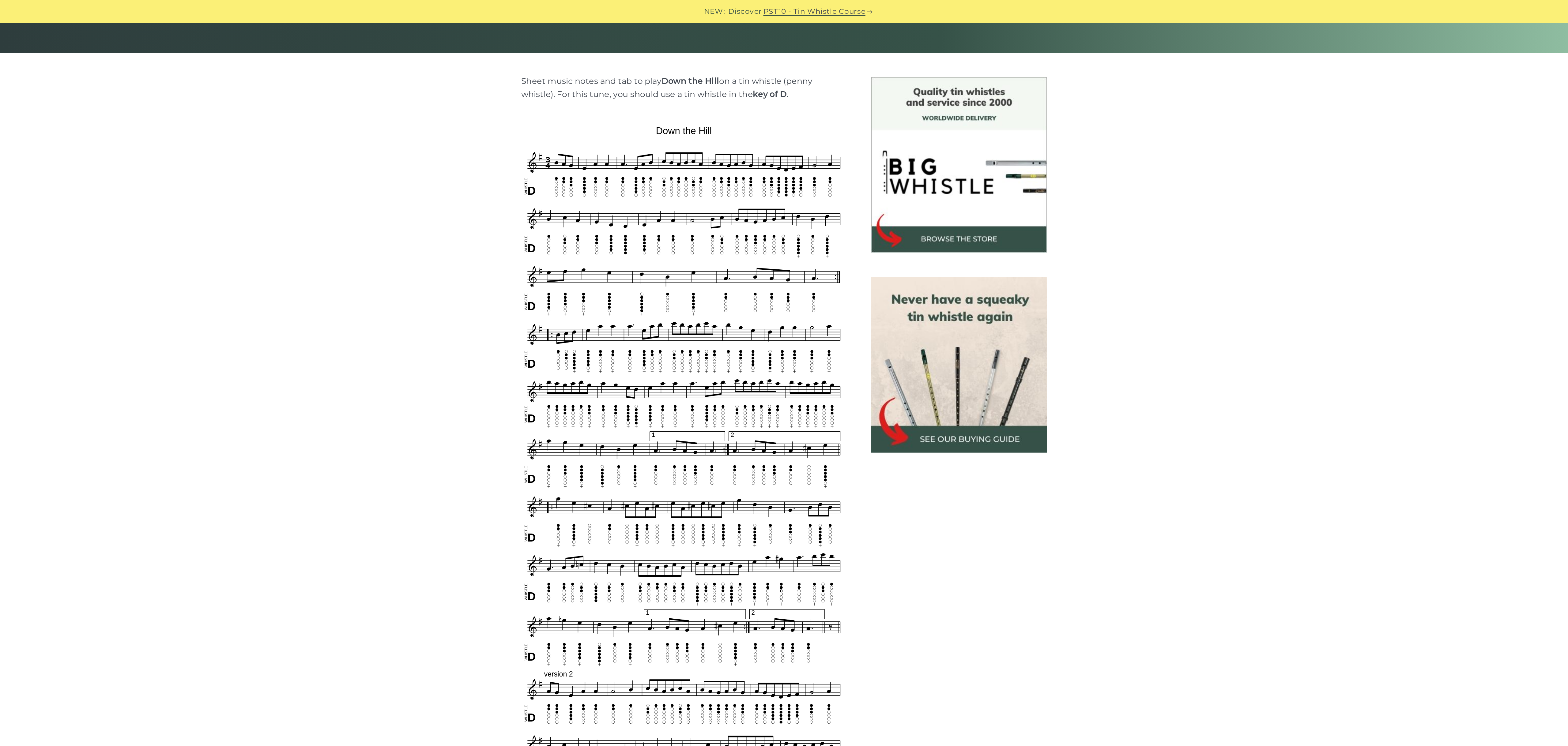
scroll to position [129, 0]
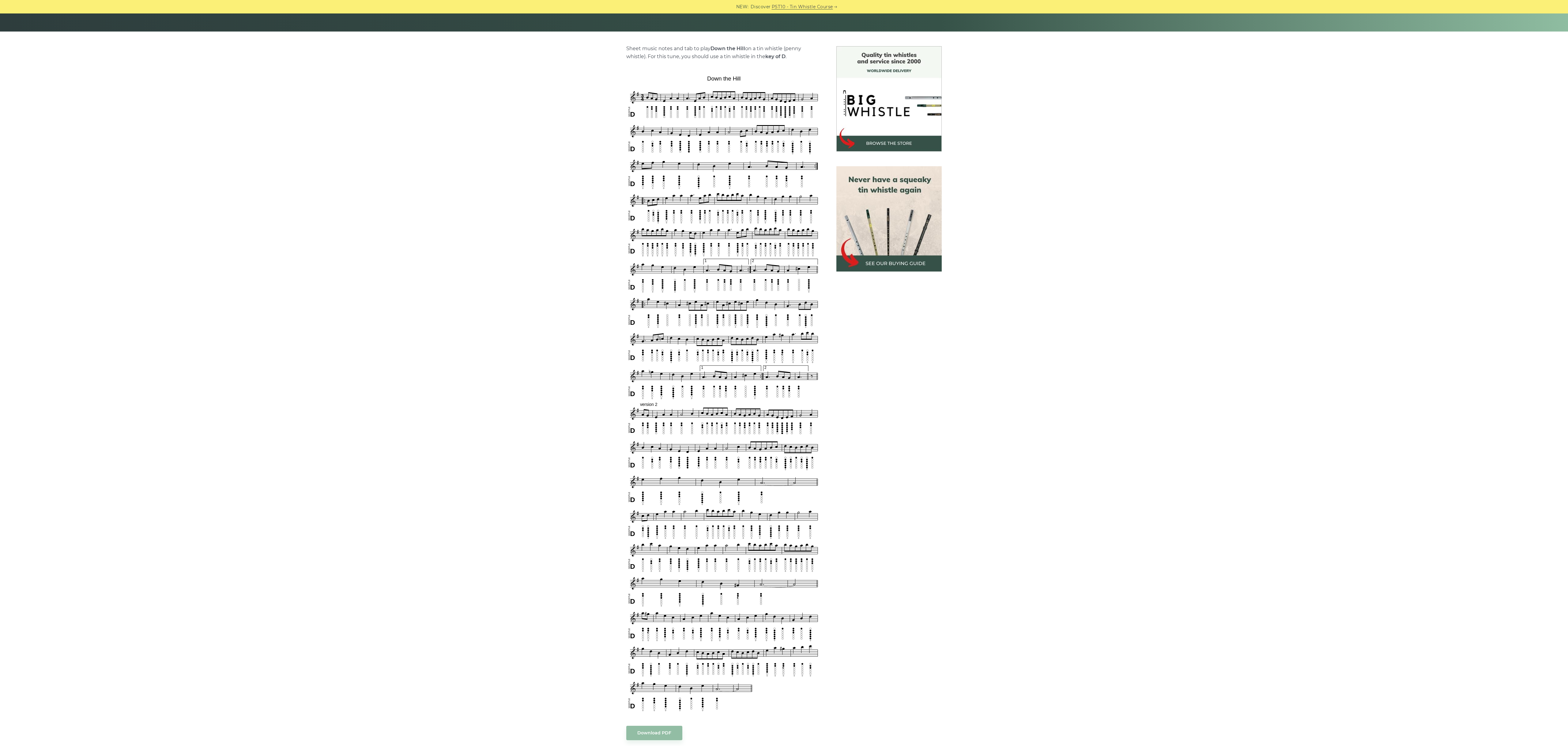
click at [564, 191] on div "Sheet music notes and tab to play Down the Hill on a tin whistle (penny whistle…" at bounding box center [784, 495] width 1568 height 897
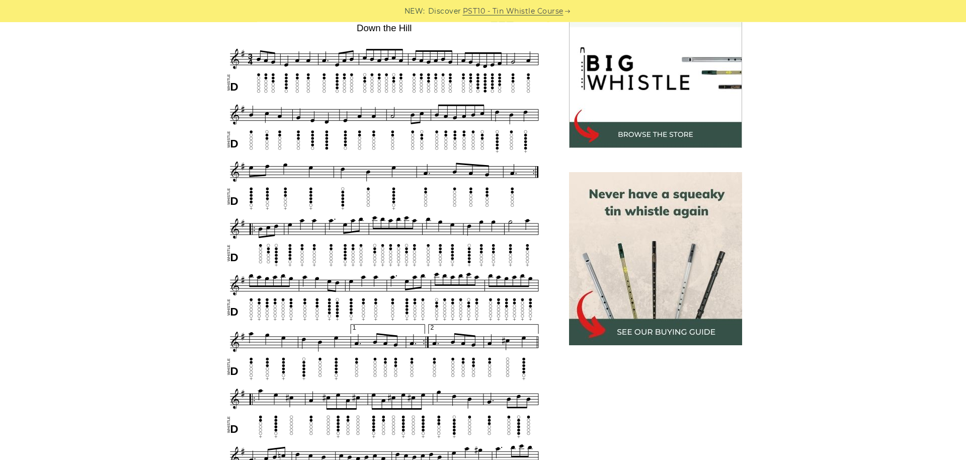
scroll to position [315, 0]
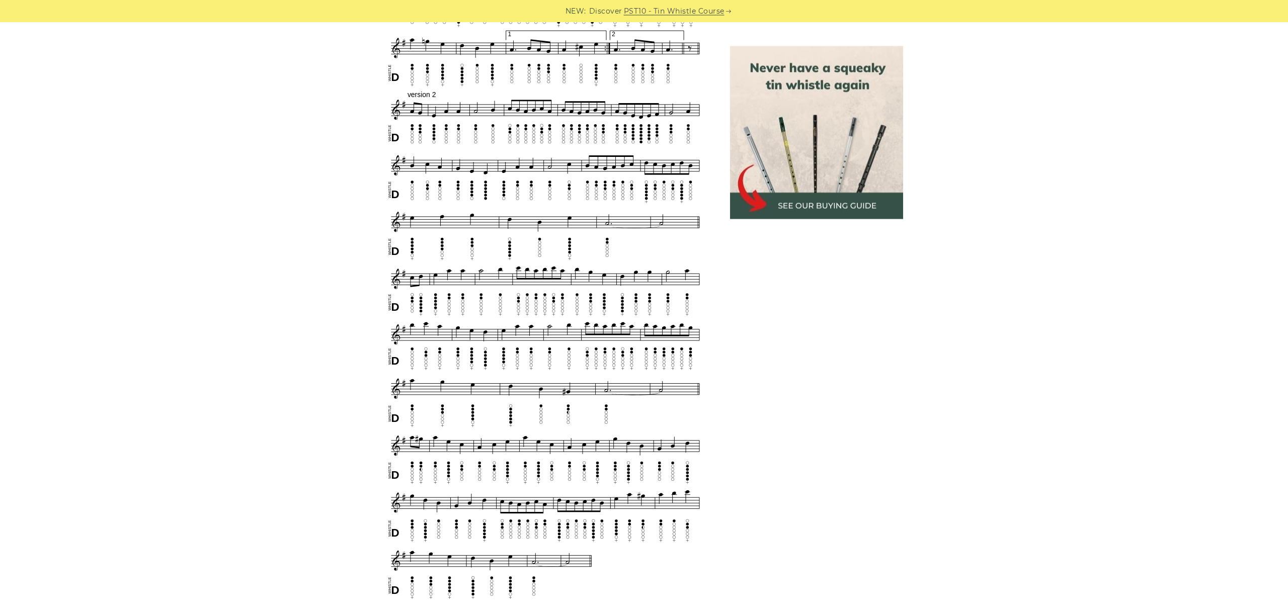
scroll to position [787, 0]
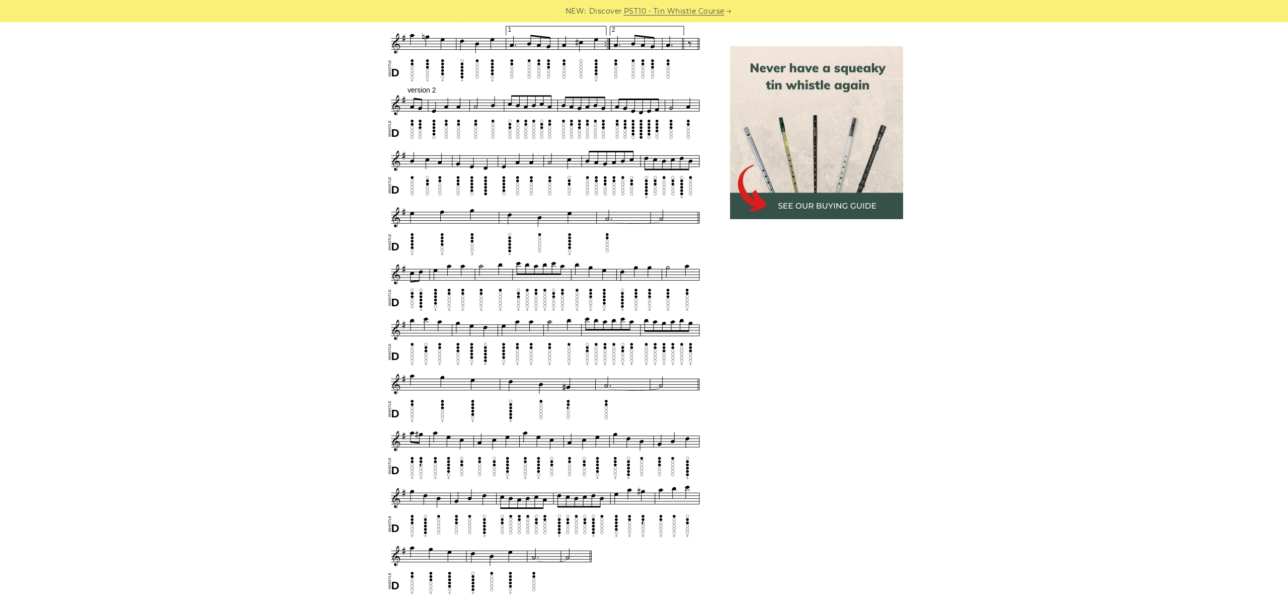
click at [244, 171] on div "Sheet music notes and tab to play Down the Hill on a tin whistle (penny whistle…" at bounding box center [644, 238] width 1288 height 1474
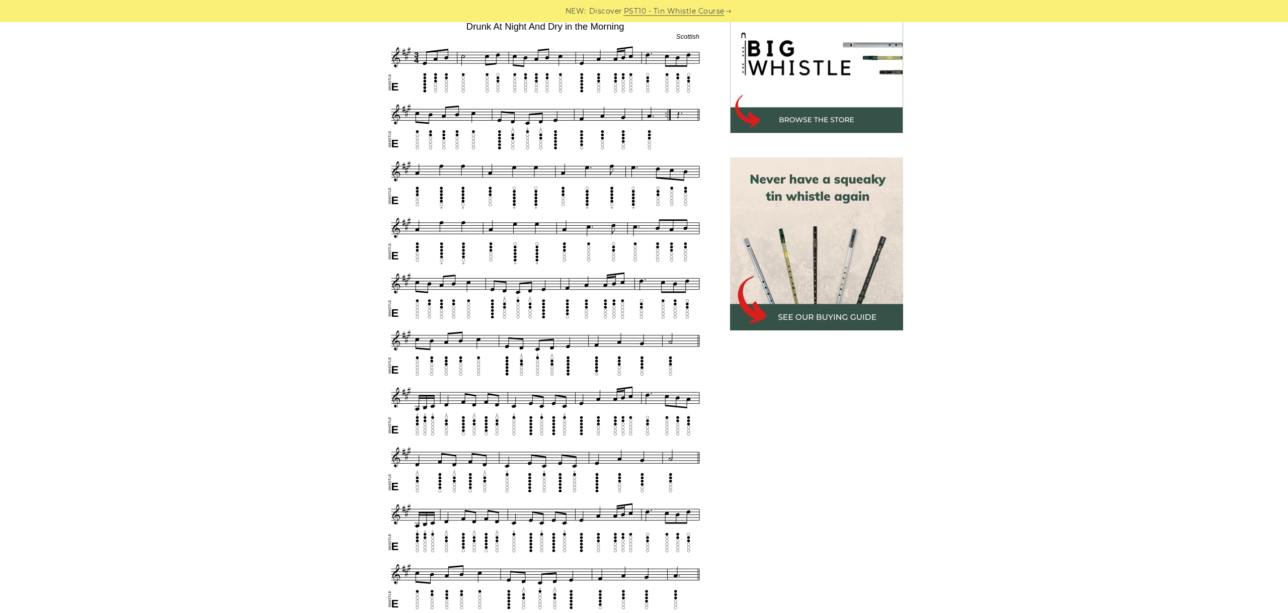
scroll to position [270, 0]
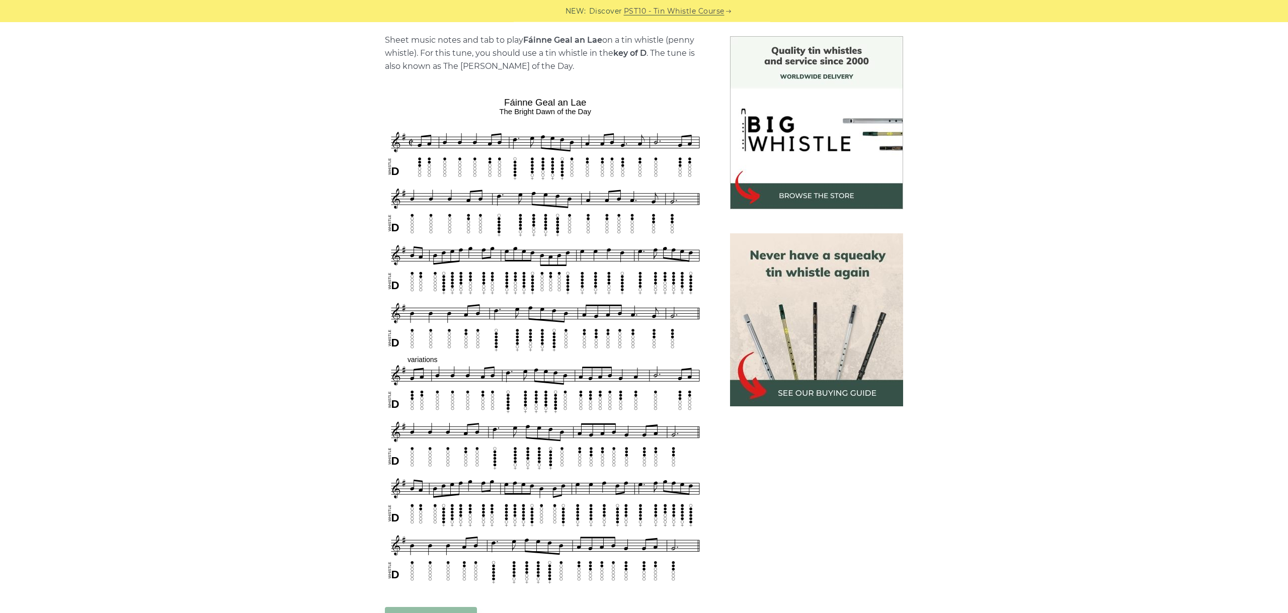
scroll to position [282, 0]
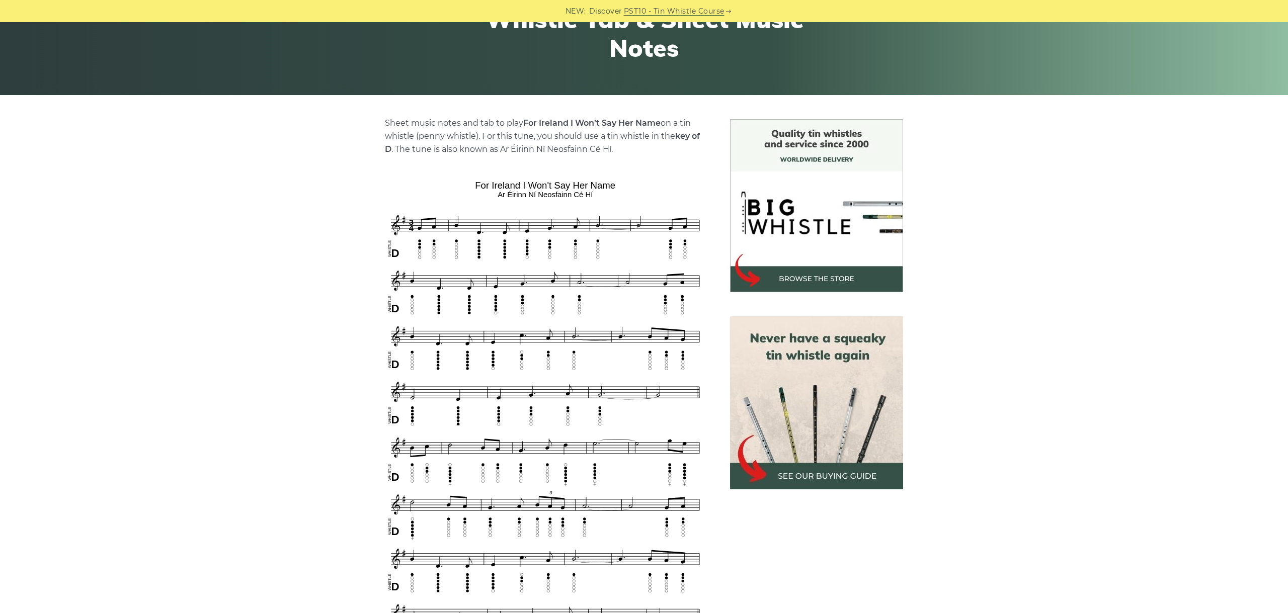
scroll to position [282, 0]
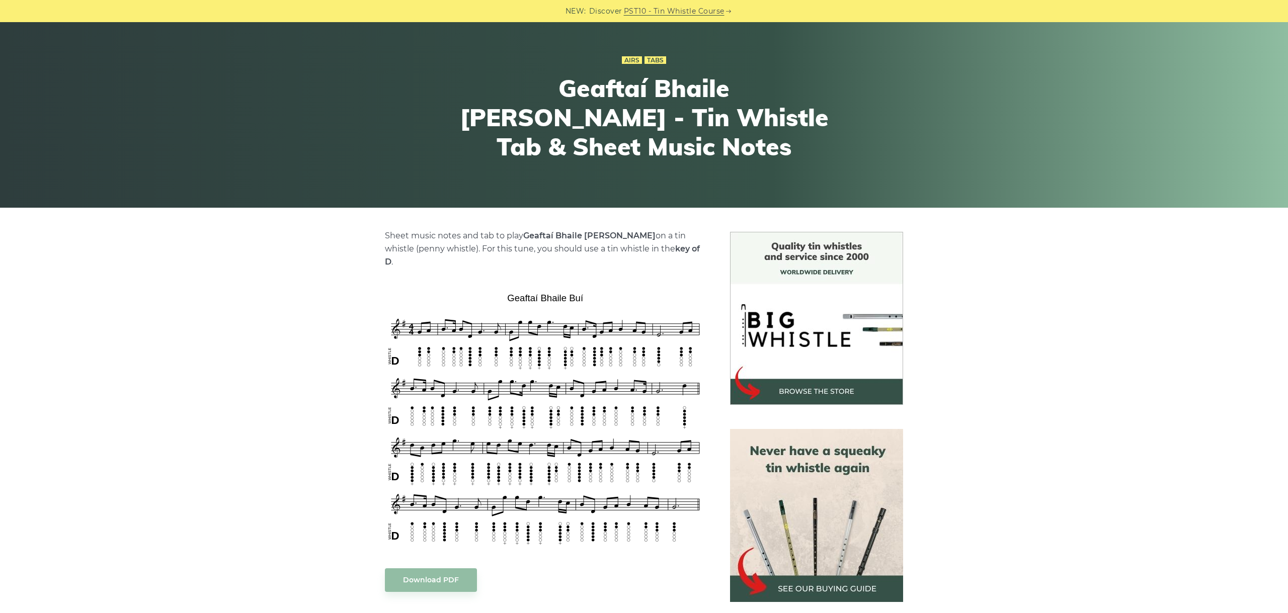
scroll to position [169, 0]
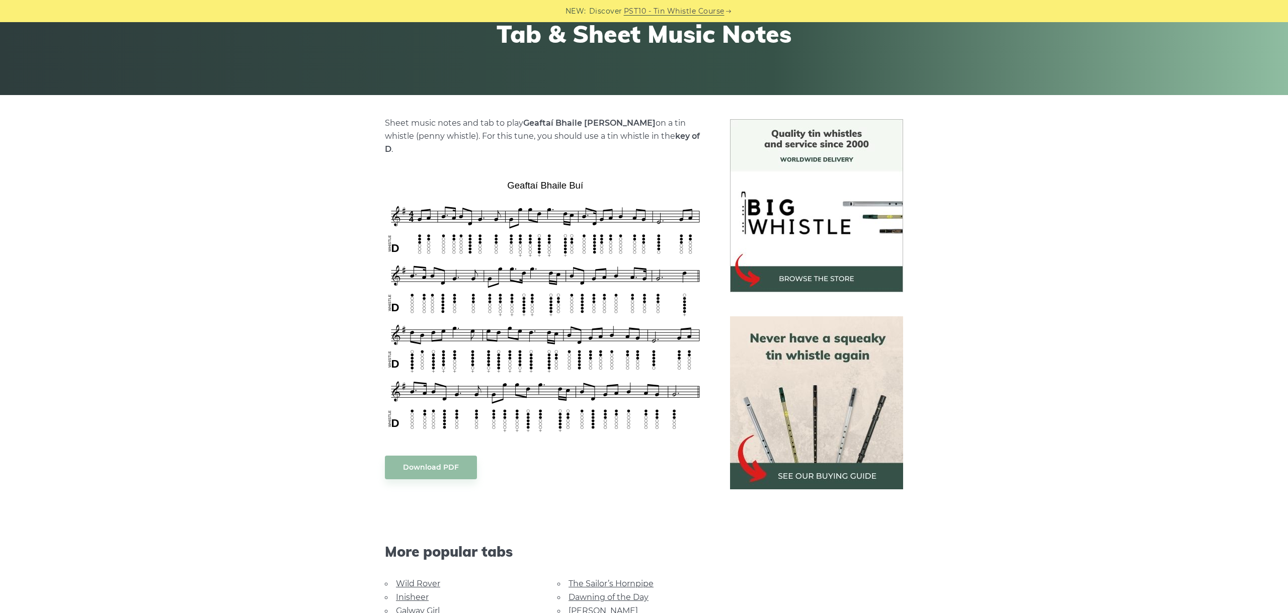
click at [323, 198] on div "Sheet music notes and tab to play Geaftaí Bhaile Buí on a tin whistle (penny wh…" at bounding box center [644, 465] width 1288 height 693
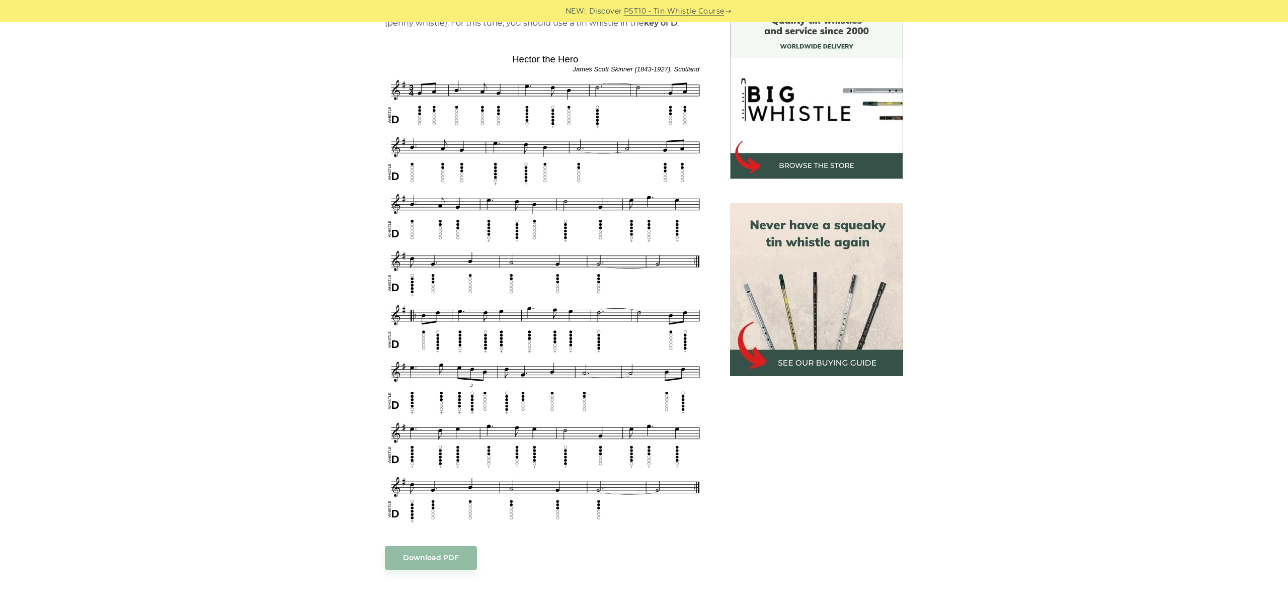
scroll to position [282, 0]
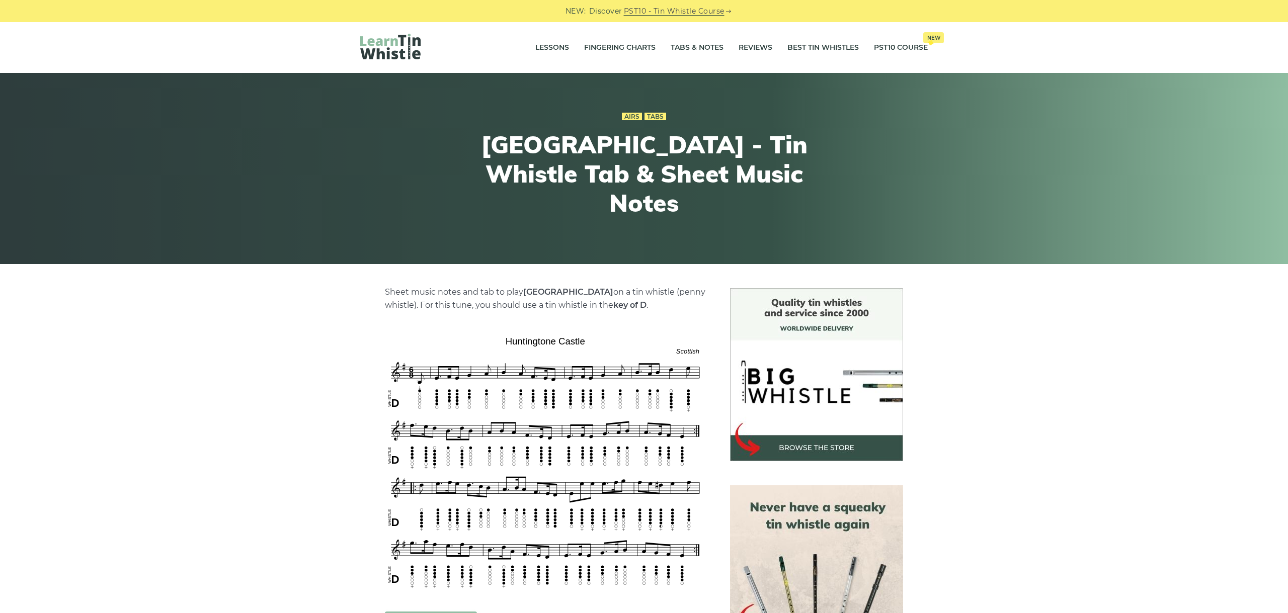
scroll to position [113, 0]
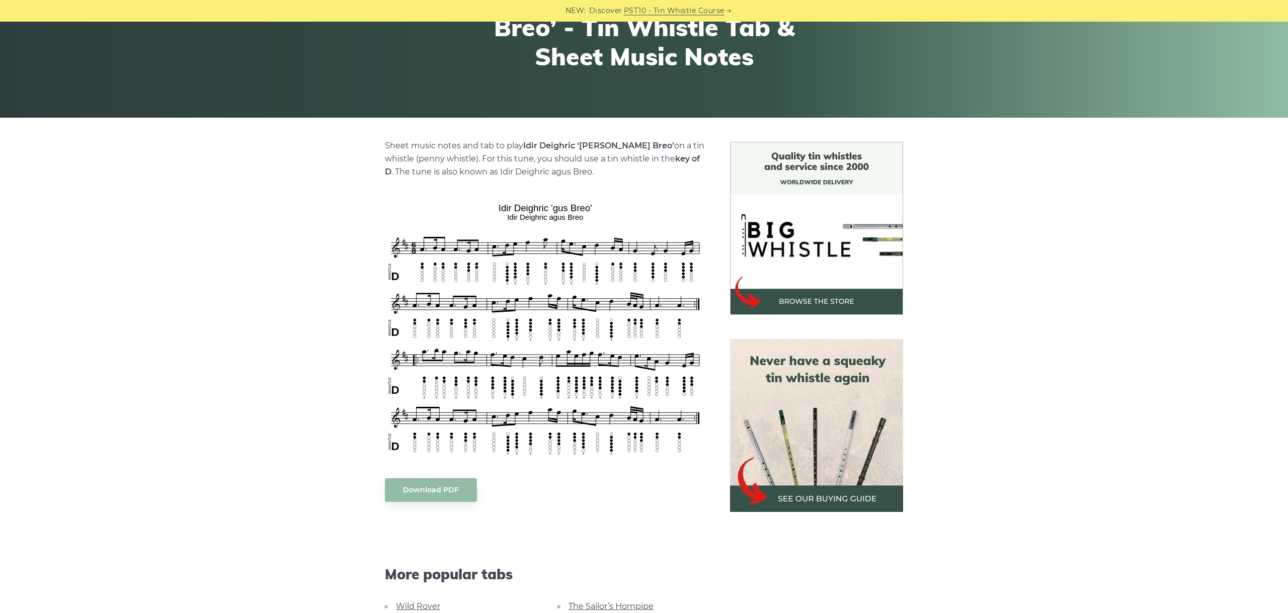
scroll to position [169, 0]
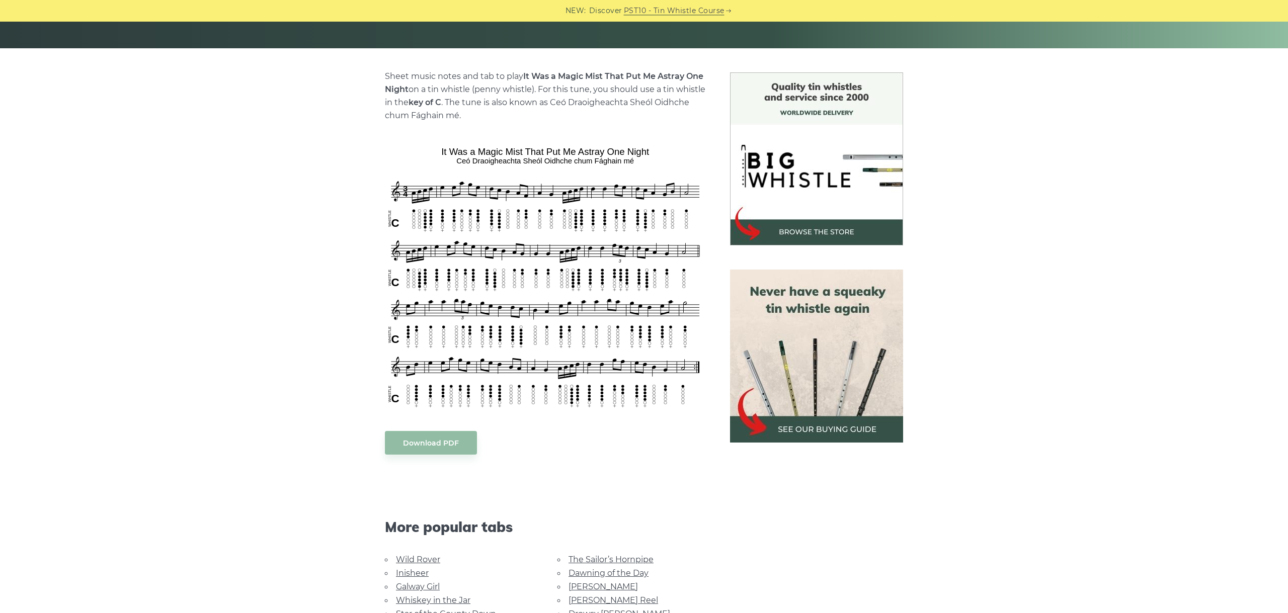
scroll to position [225, 0]
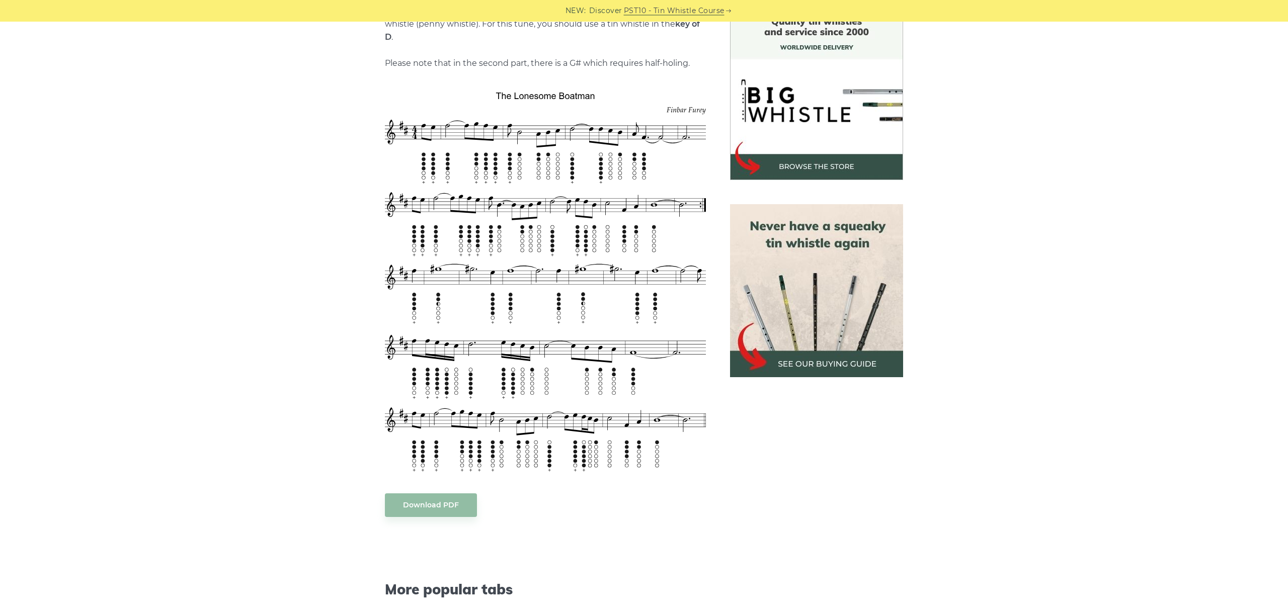
scroll to position [282, 0]
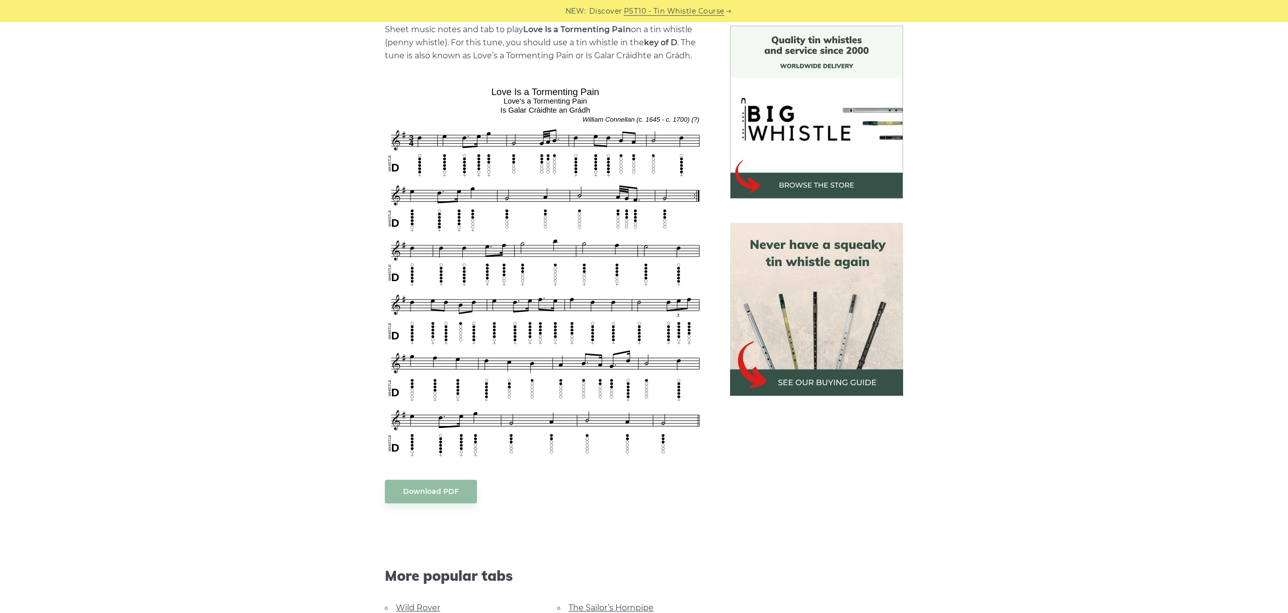
scroll to position [282, 0]
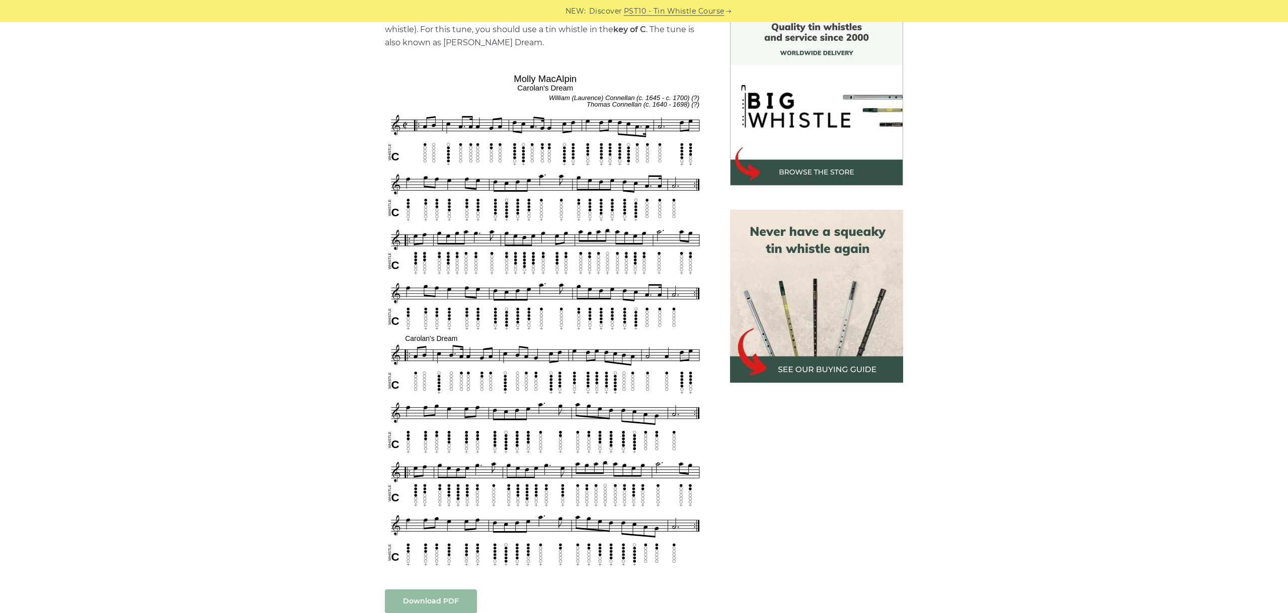
scroll to position [282, 0]
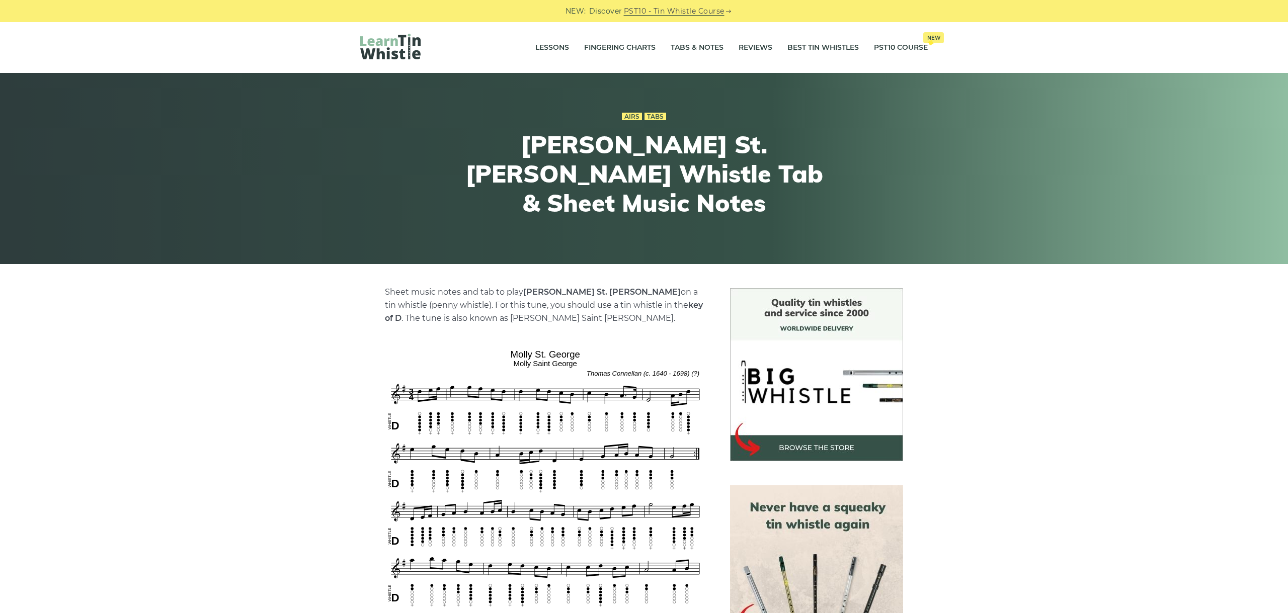
scroll to position [225, 0]
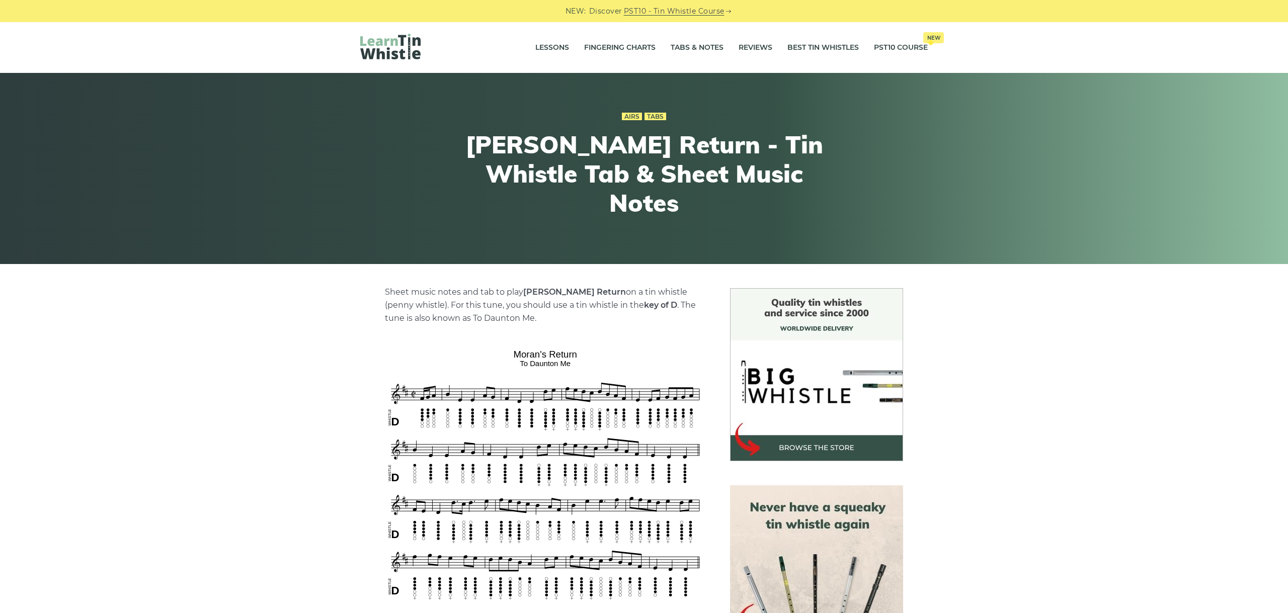
scroll to position [169, 0]
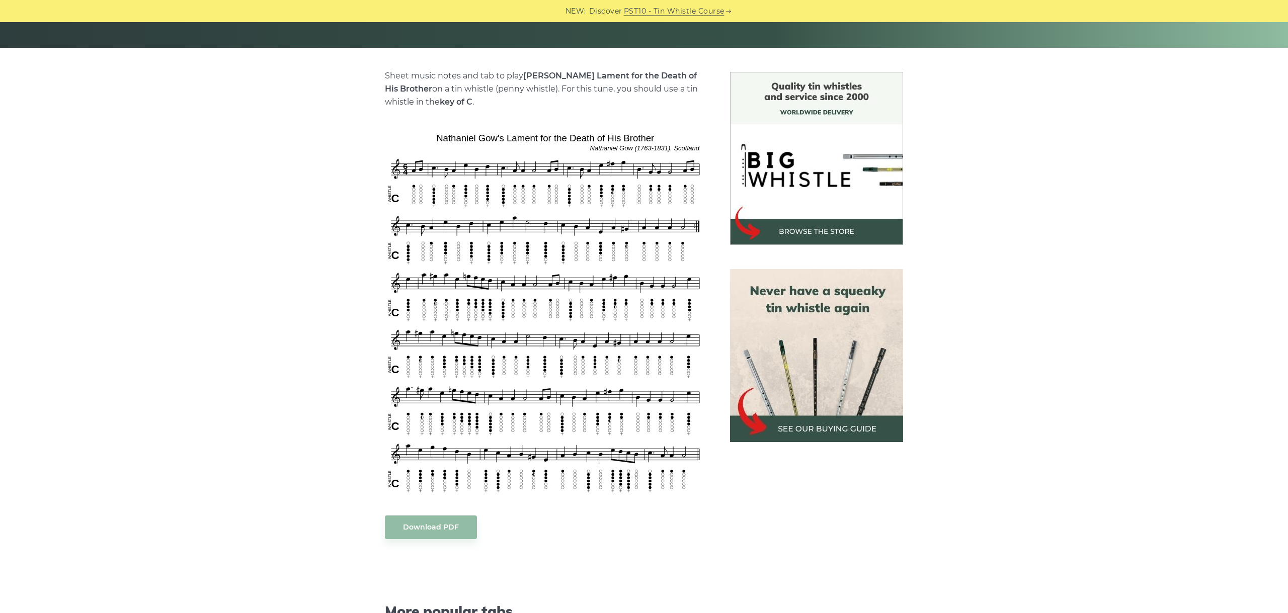
scroll to position [225, 0]
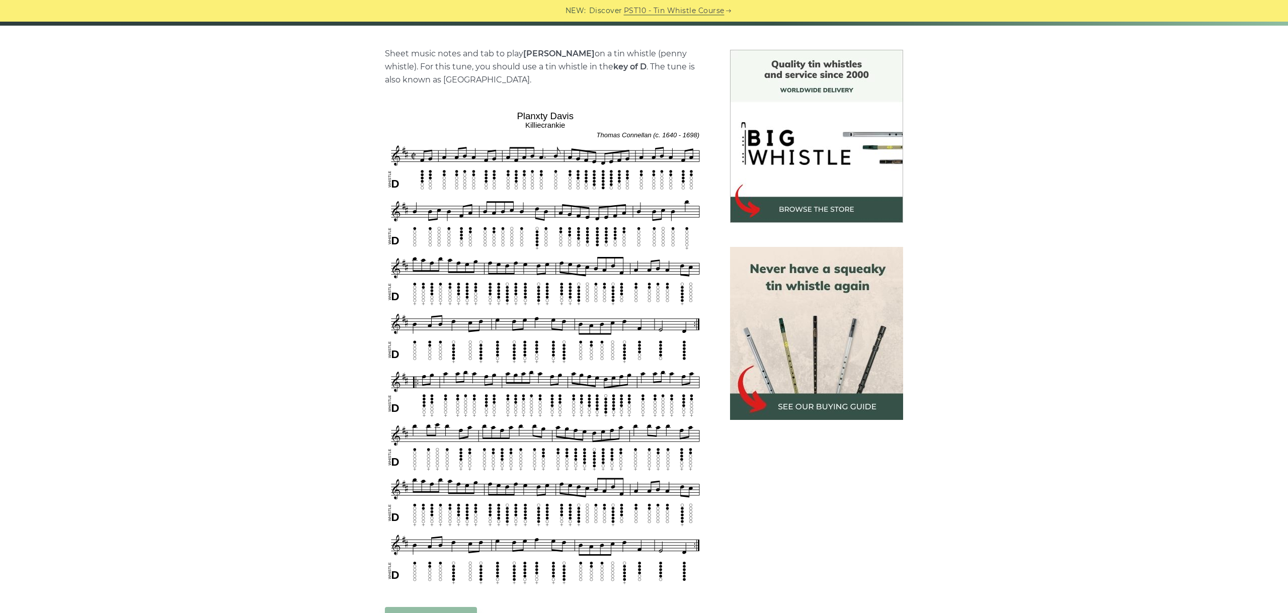
scroll to position [282, 0]
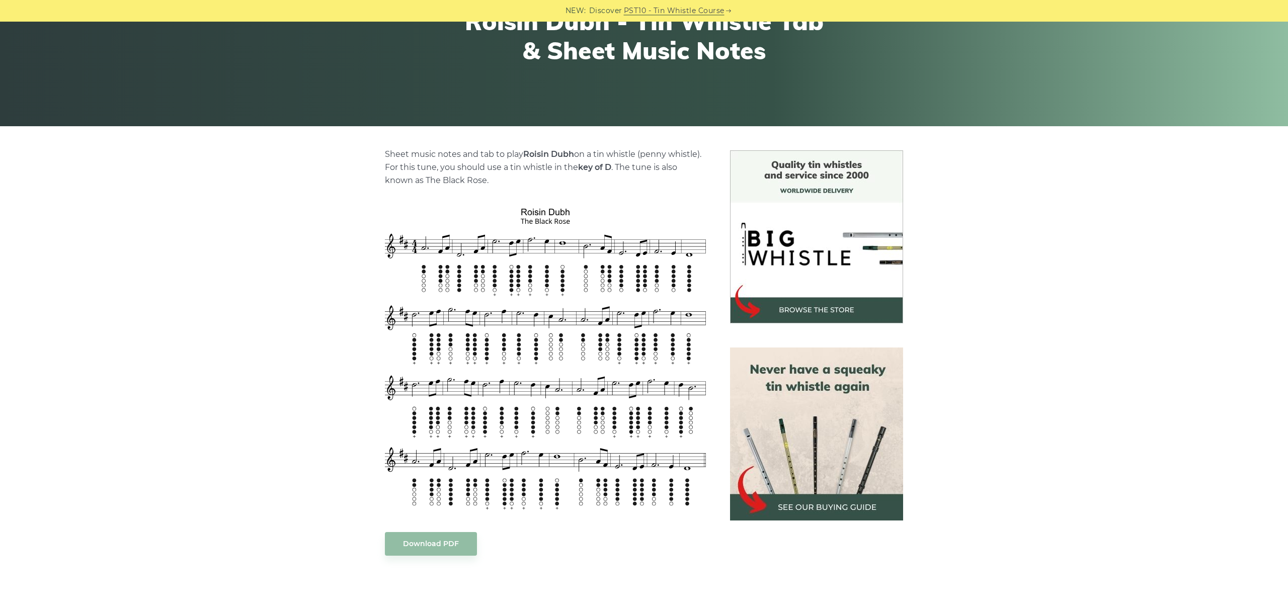
scroll to position [169, 0]
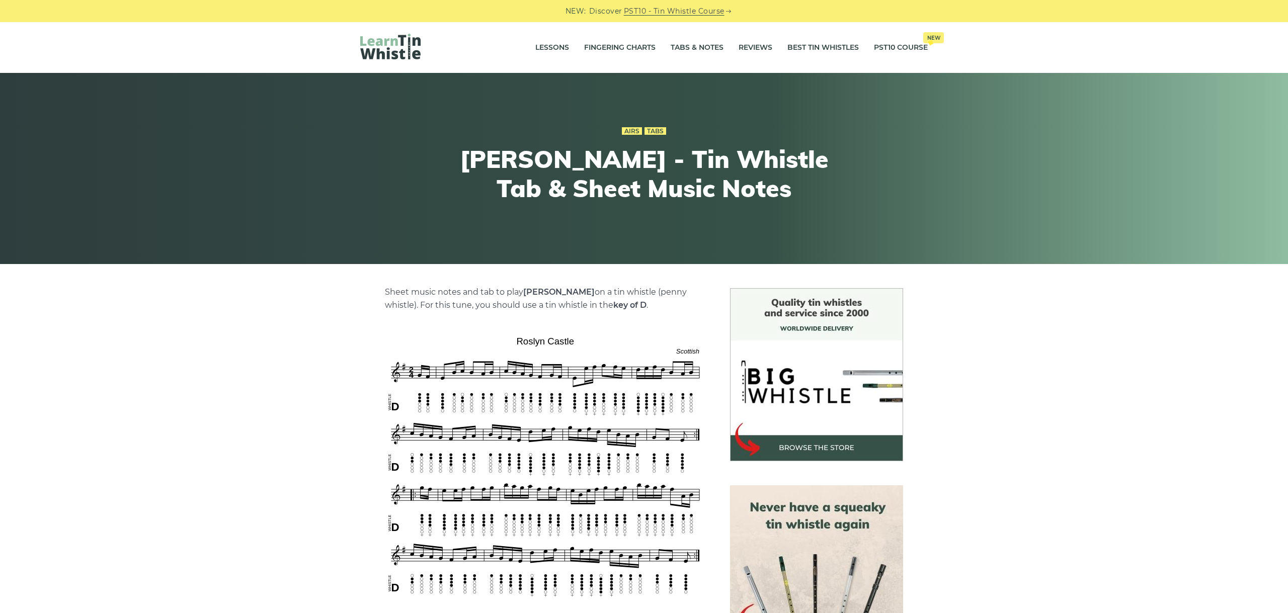
scroll to position [113, 0]
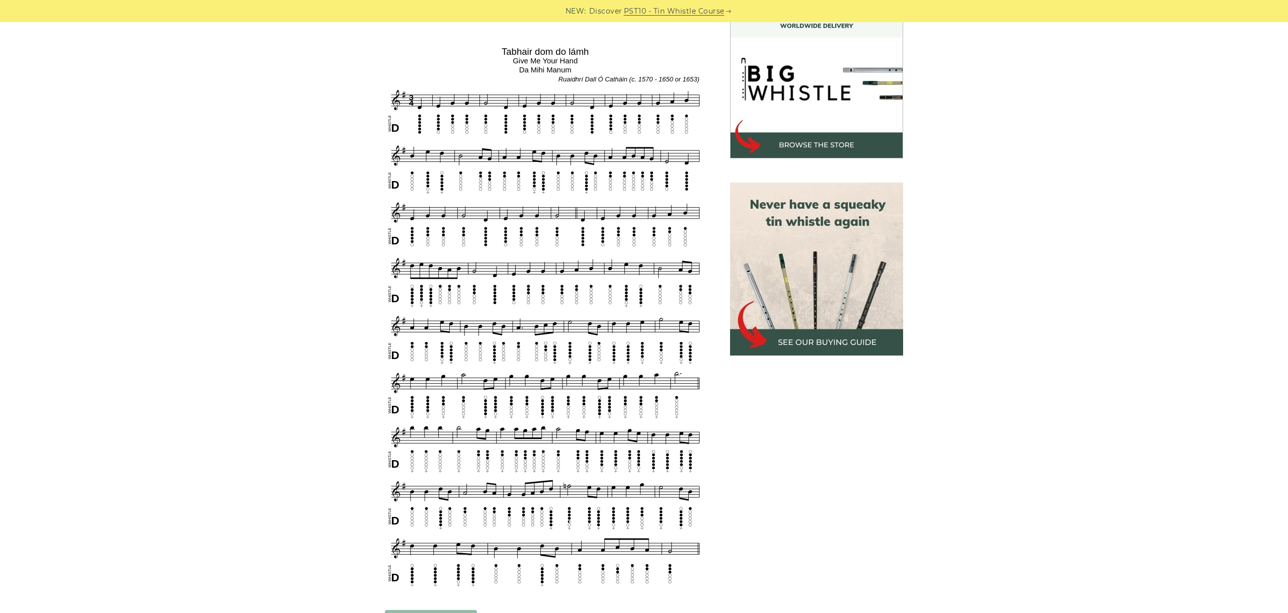
scroll to position [309, 0]
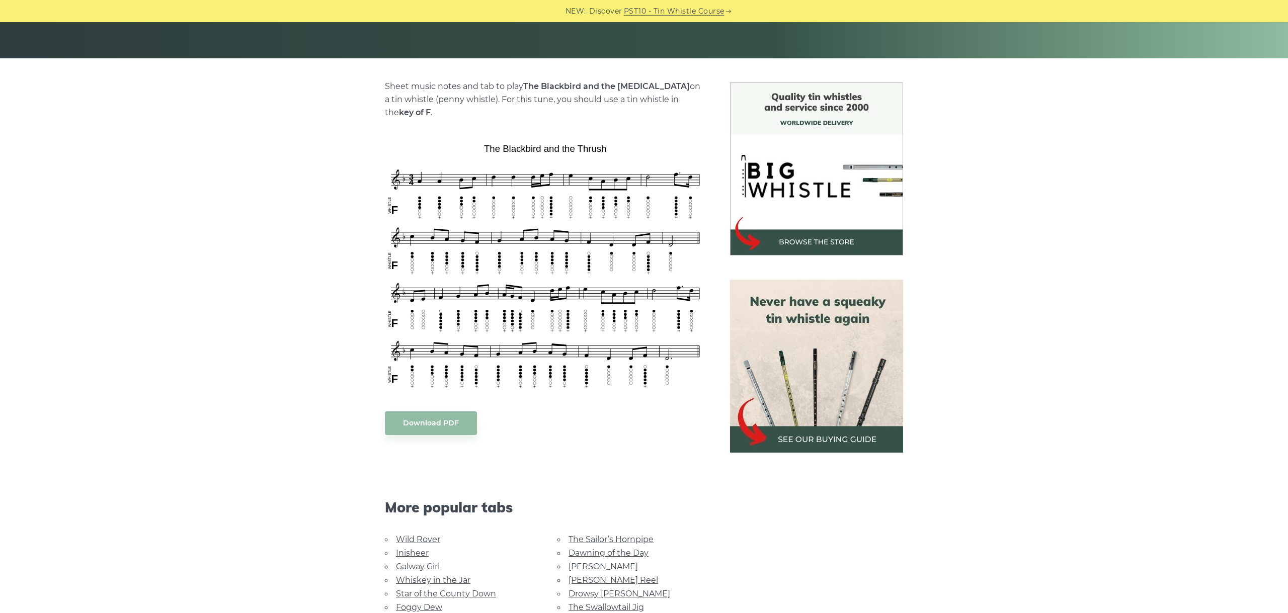
scroll to position [225, 0]
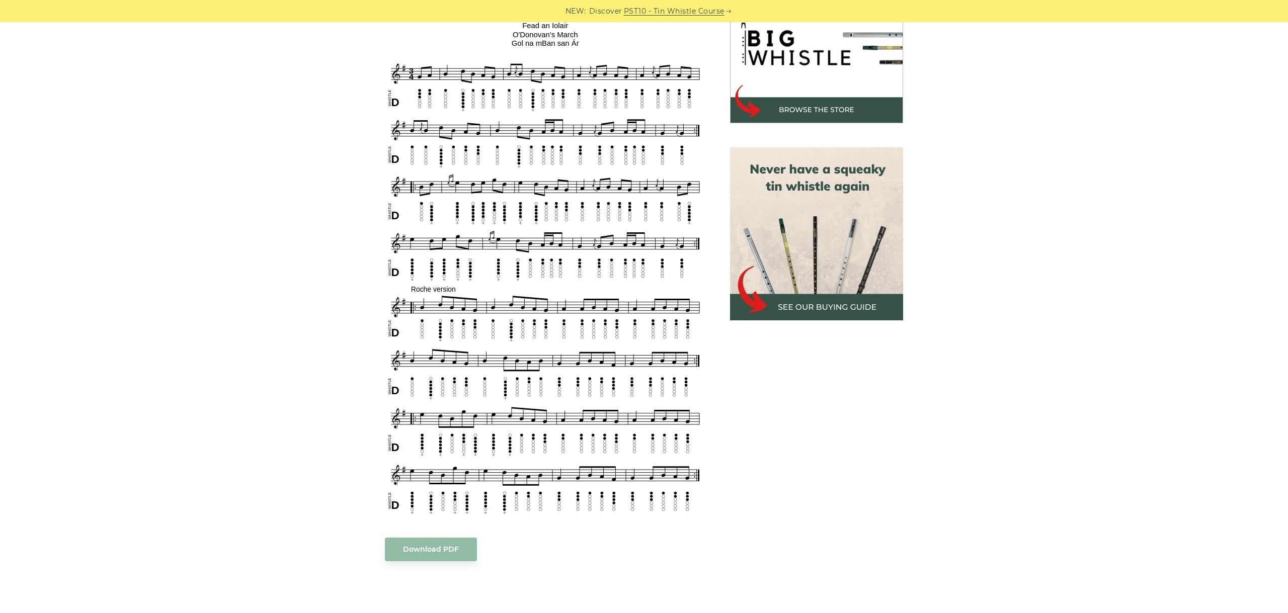
scroll to position [282, 0]
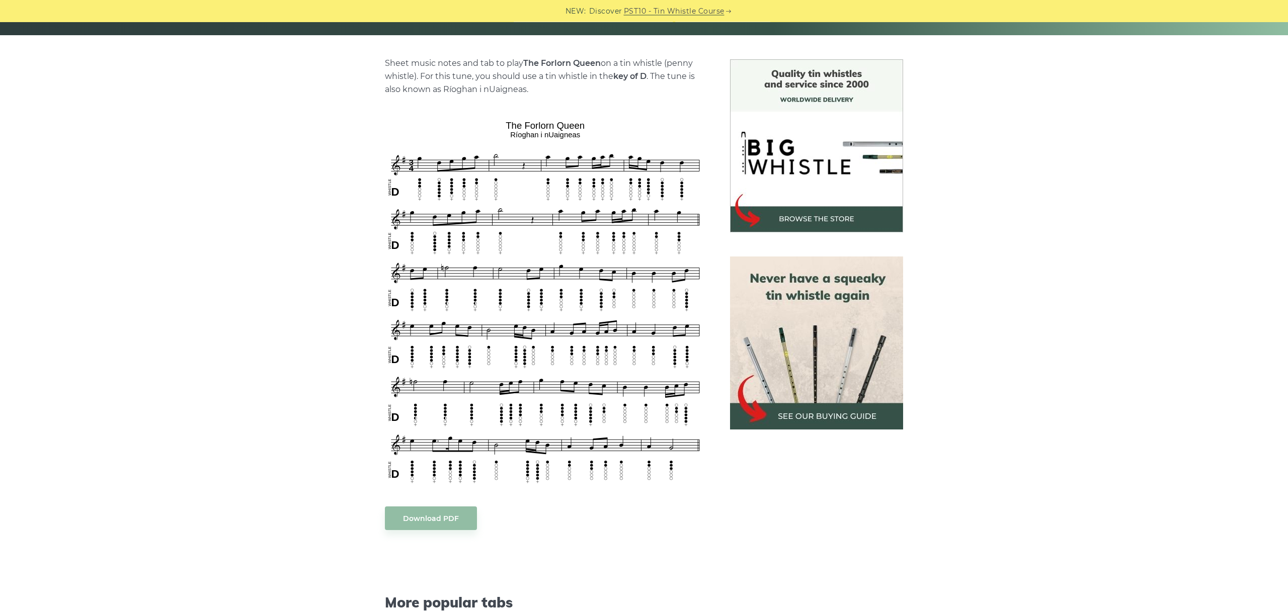
scroll to position [282, 0]
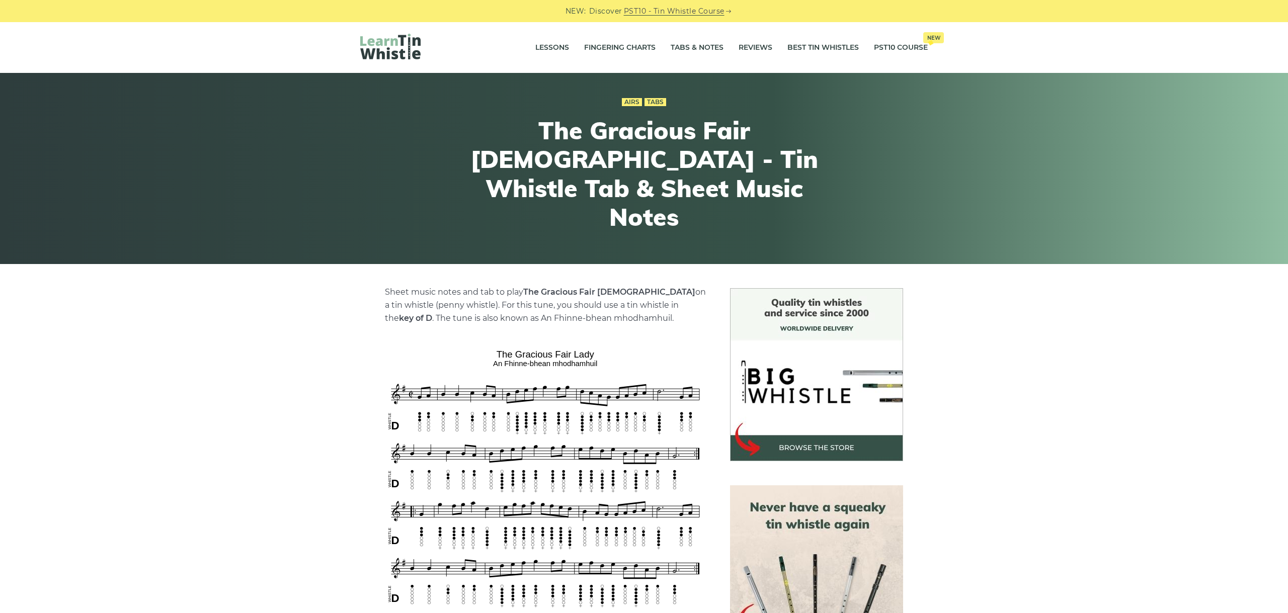
scroll to position [225, 0]
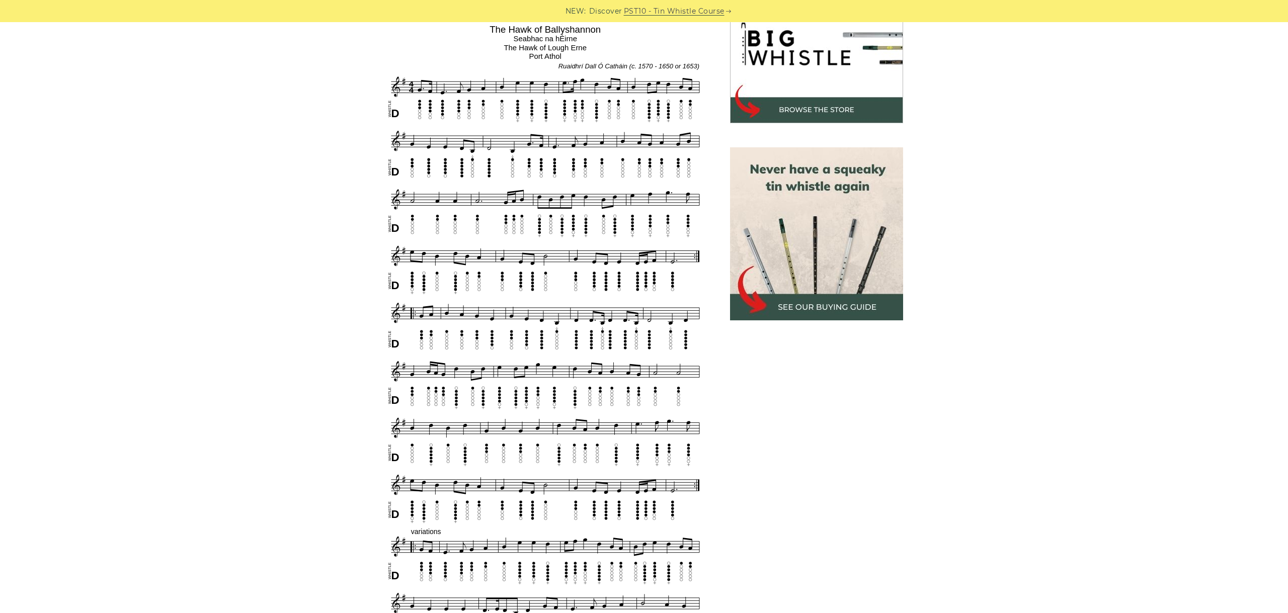
scroll to position [113, 0]
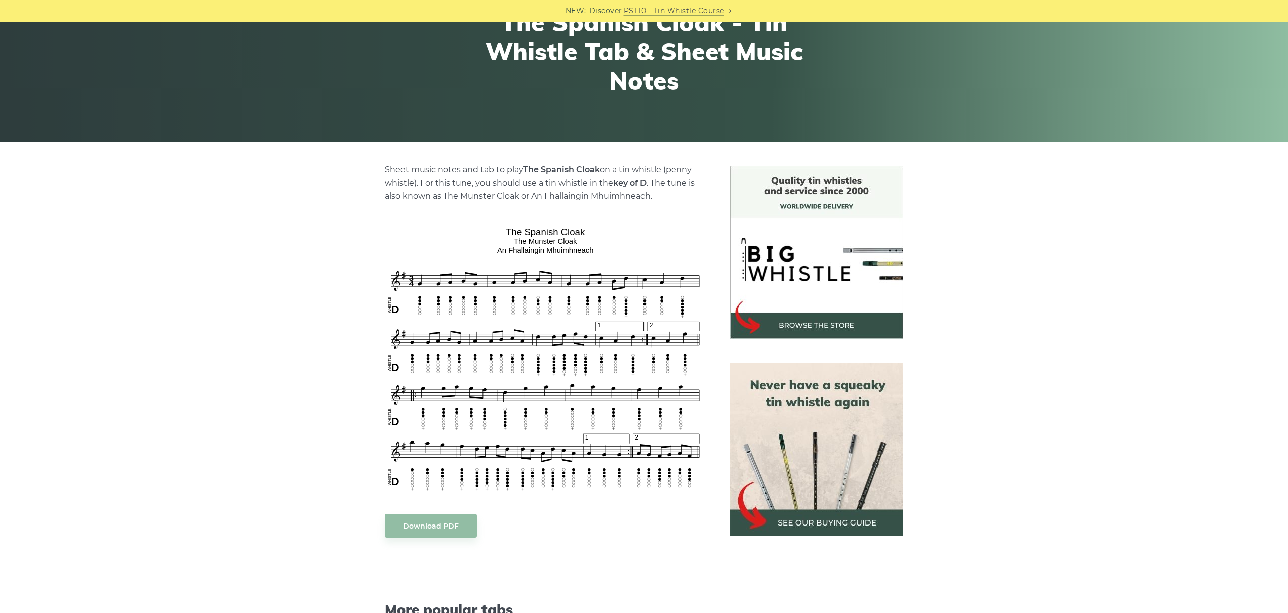
scroll to position [169, 0]
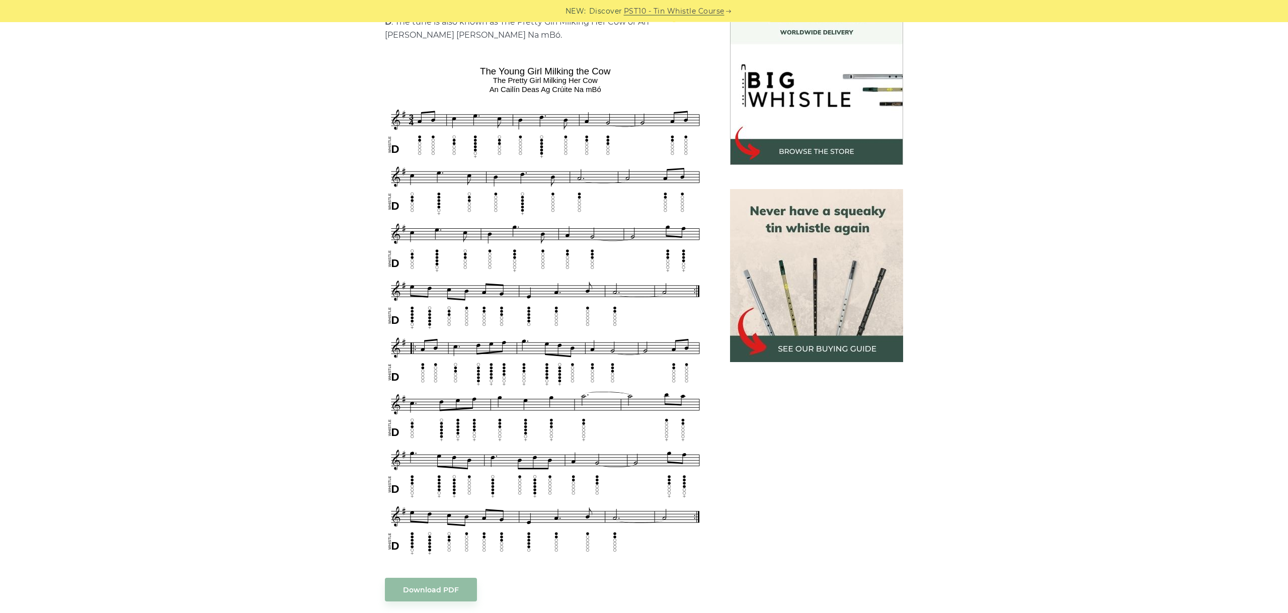
scroll to position [338, 0]
